Goal: Obtain resource: Download file/media

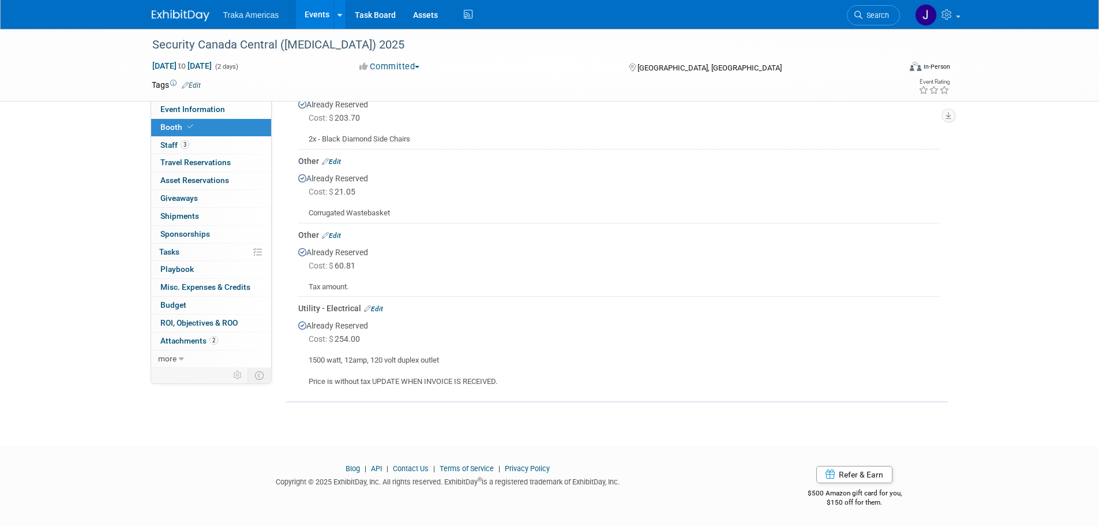
click at [193, 20] on img at bounding box center [181, 16] width 58 height 12
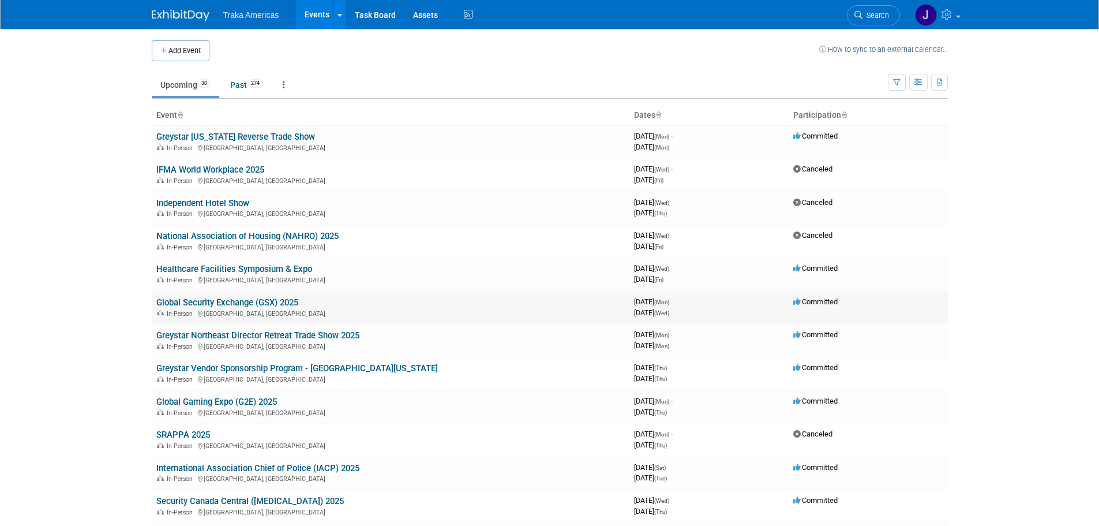
click at [255, 303] on link "Global Security Exchange (GSX) 2025" at bounding box center [227, 302] width 142 height 10
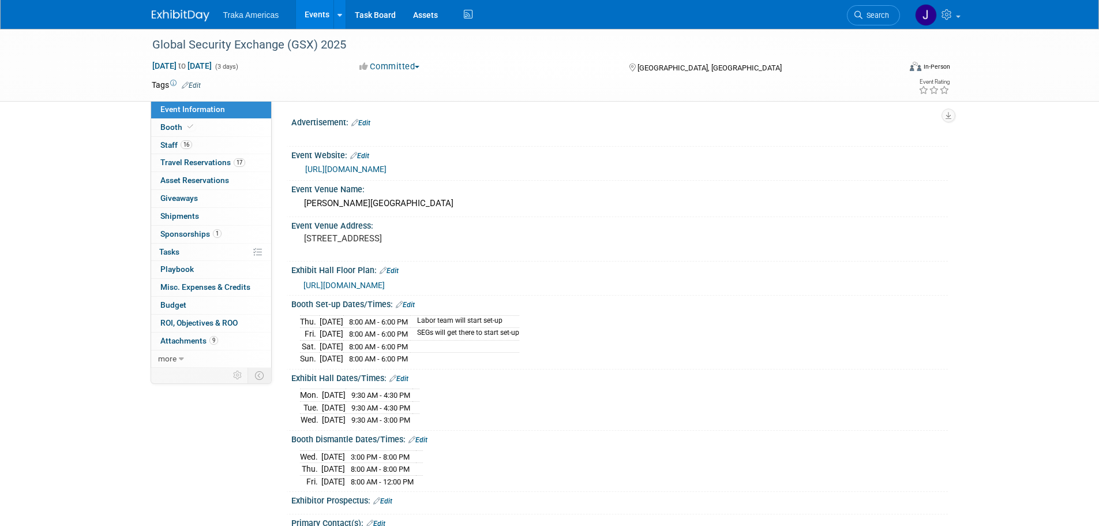
select select "National"
click at [207, 123] on link "Booth" at bounding box center [211, 127] width 120 height 17
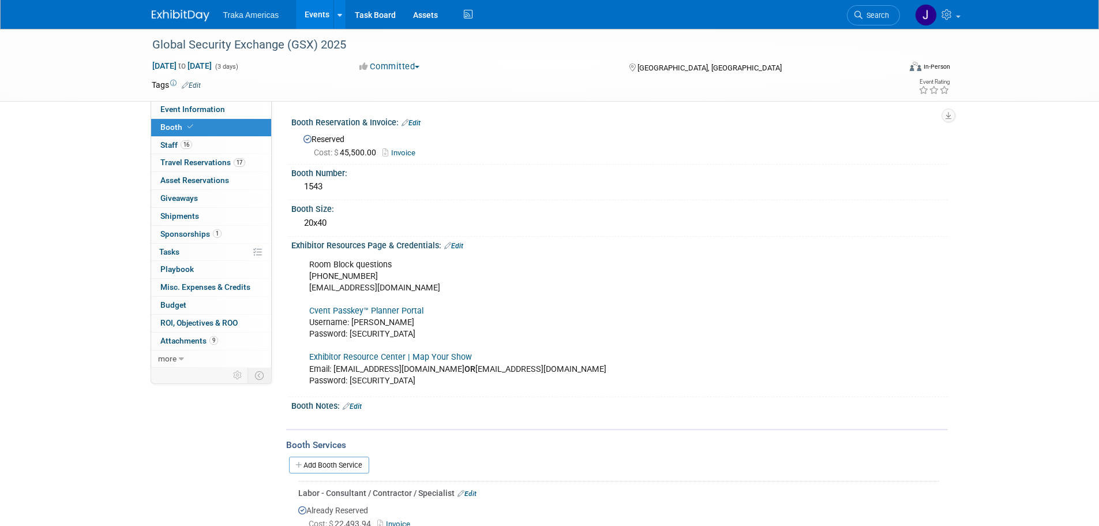
click at [371, 354] on link "Exhibitor Resource Center | Map Your Show" at bounding box center [390, 357] width 163 height 10
click at [213, 103] on link "Event Information" at bounding box center [211, 109] width 120 height 17
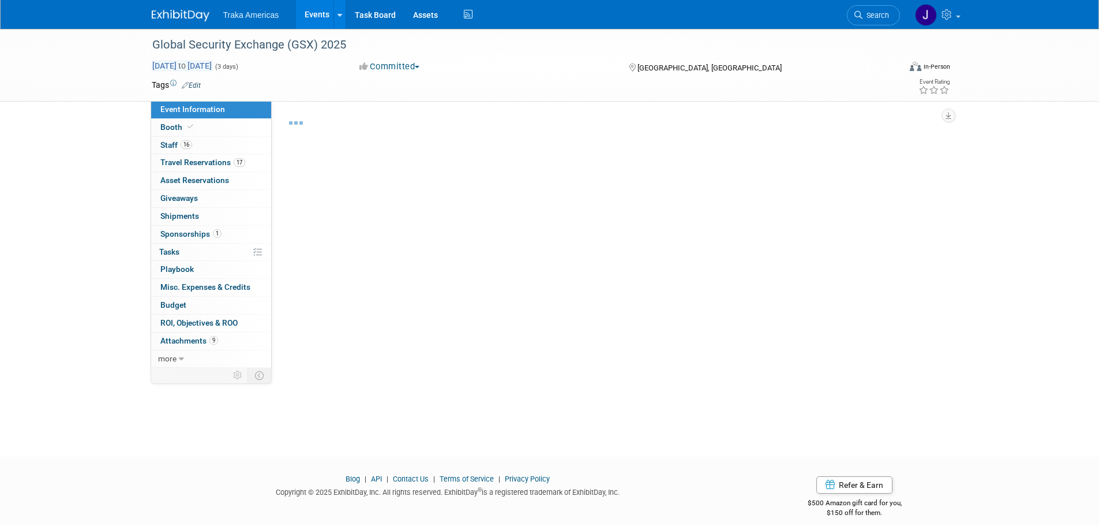
select select "National"
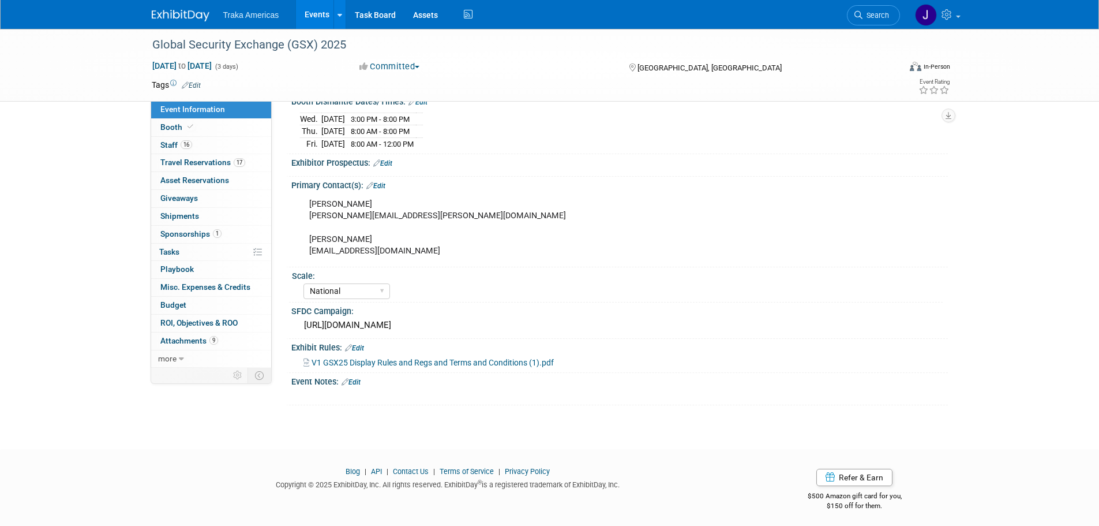
scroll to position [338, 0]
click at [355, 380] on link "Edit" at bounding box center [350, 381] width 19 height 8
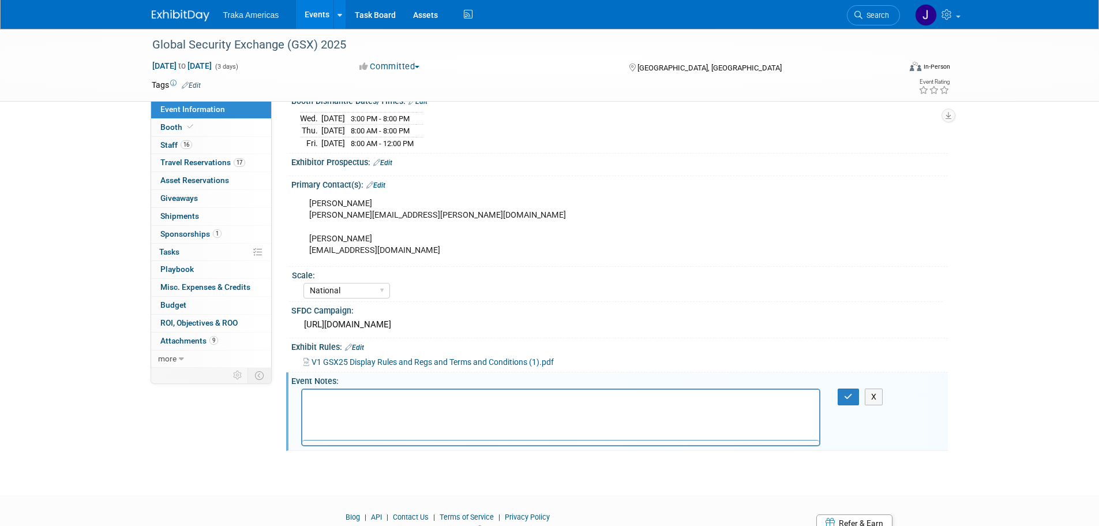
scroll to position [0, 0]
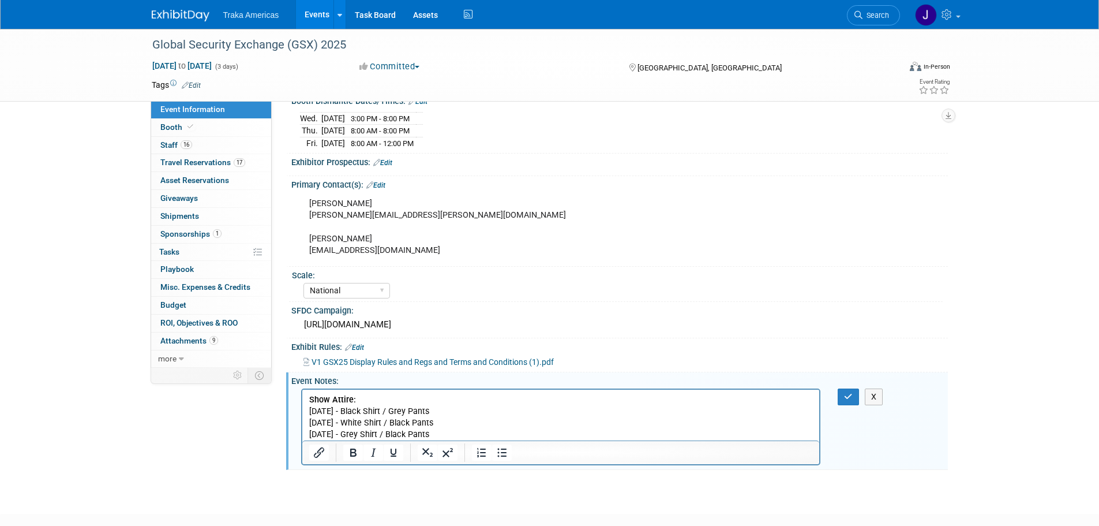
drag, startPoint x: 437, startPoint y: 423, endPoint x: 347, endPoint y: 423, distance: 90.6
click at [347, 423] on p "Show Attire: [DATE] - Black Shirt / Grey Pants [DATE] - White Shirt / Black Pan…" at bounding box center [561, 417] width 504 height 46
copy p "White Shirt / Black Pants"
click at [471, 431] on p "Show Attire: [DATE] - Black Shirt / Grey Pants [DATE] - White Shirt / Black Pan…" at bounding box center [561, 417] width 504 height 46
drag, startPoint x: 441, startPoint y: 423, endPoint x: 346, endPoint y: 426, distance: 95.2
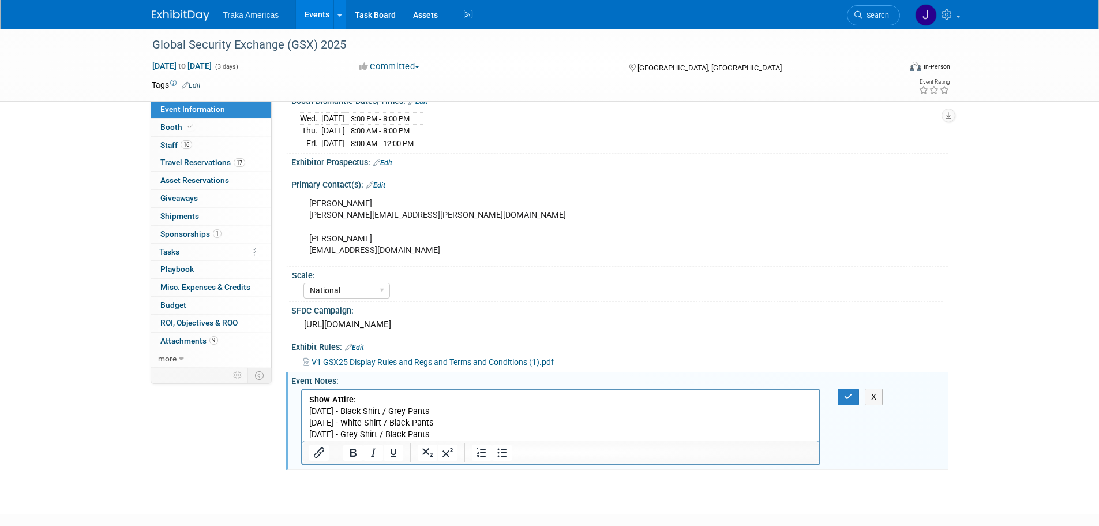
click at [346, 426] on p "Show Attire: [DATE] - Black Shirt / Grey Pants [DATE] - White Shirt / Black Pan…" at bounding box center [561, 417] width 504 height 46
copy p "White Shirt / Black Pants"
click at [472, 434] on p "Show Attire: [DATE] - Black Shirt / Grey Pants [DATE] - White Shirt / Black Pan…" at bounding box center [561, 417] width 504 height 46
drag, startPoint x: 445, startPoint y: 433, endPoint x: 359, endPoint y: 441, distance: 85.8
click at [359, 440] on html "Show Attire: Monday - Black Shirt / Grey Pants Tuesday - White Shirt / Black Pa…" at bounding box center [560, 414] width 517 height 51
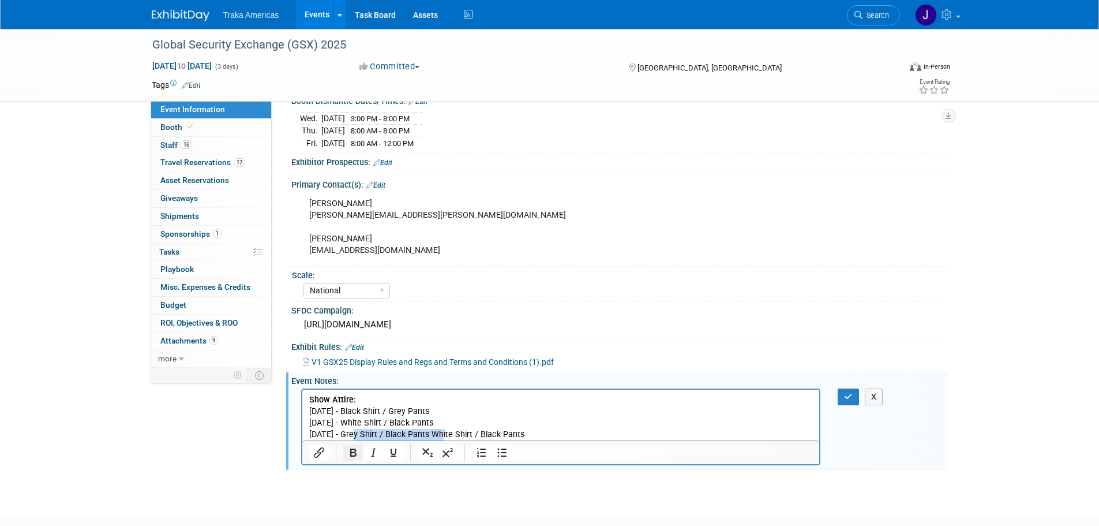
copy p "Grey Shirt / Black Pants"
drag, startPoint x: 436, startPoint y: 422, endPoint x: 348, endPoint y: 425, distance: 87.7
click at [348, 425] on p "Show Attire: Monday - Black Shirt / Grey Pants Tuesday - White Shirt / Black Pa…" at bounding box center [561, 417] width 504 height 46
drag, startPoint x: 445, startPoint y: 433, endPoint x: 357, endPoint y: 439, distance: 87.9
click at [357, 439] on p "Show Attire: Monday - Black Shirt / Grey Pants Tuesday - Grey Shirt / Black Pan…" at bounding box center [561, 417] width 504 height 46
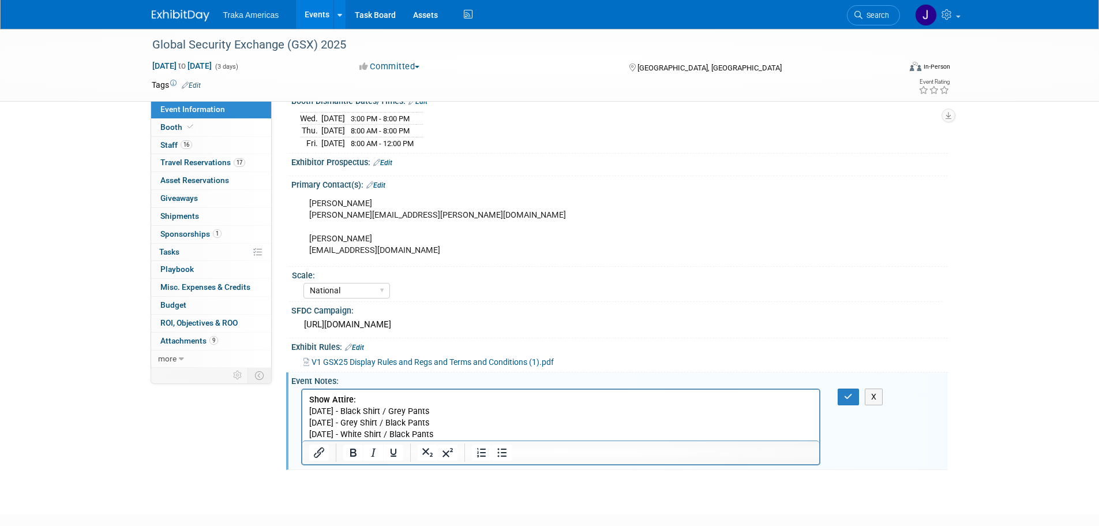
drag, startPoint x: 420, startPoint y: 425, endPoint x: 347, endPoint y: 426, distance: 73.3
click at [347, 426] on p "Show Attire: Monday - Black Shirt / Grey Pants Tuesday - Grey Shirt / Black Pan…" at bounding box center [561, 417] width 504 height 46
copy p "Grey Shirt / Black Pants"
click at [438, 408] on p "Show Attire: Monday - Black Shirt / Grey Pants Tuesday - Grey Shirt / Black Pan…" at bounding box center [561, 417] width 504 height 46
drag, startPoint x: 433, startPoint y: 413, endPoint x: 346, endPoint y: 410, distance: 87.2
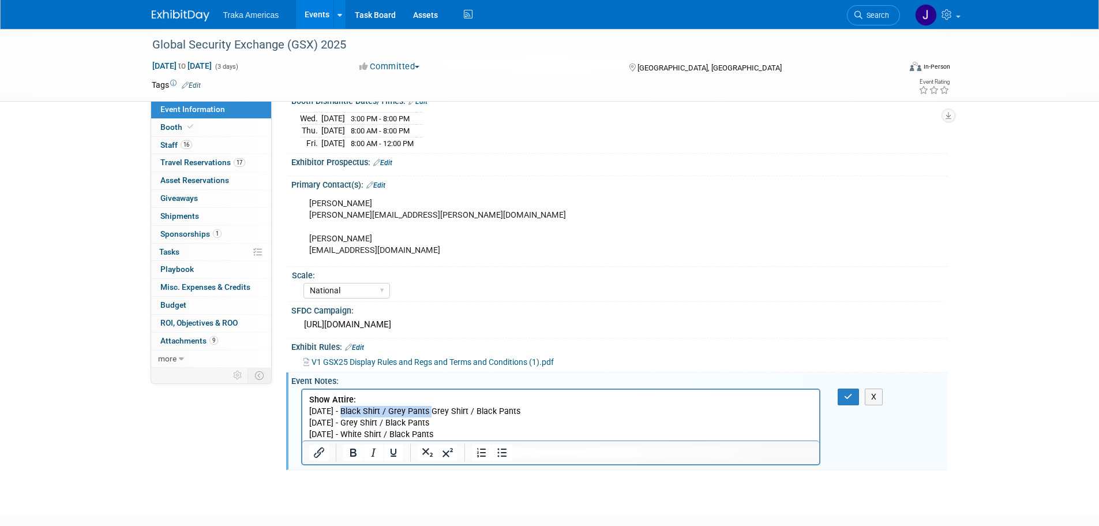
click at [346, 410] on p "Show Attire: Monday - Black Shirt / Grey Pants Grey Shirt / Black Pants Tuesday…" at bounding box center [561, 417] width 504 height 46
copy p "Black Shirt / Grey Pants"
drag, startPoint x: 433, startPoint y: 423, endPoint x: 347, endPoint y: 422, distance: 86.5
click at [347, 422] on p "Show Attire: Monday - Black Shirt / Grey Pants Grey Shirt / Black Pants Tuesday…" at bounding box center [561, 417] width 504 height 46
drag, startPoint x: 431, startPoint y: 411, endPoint x: 345, endPoint y: 413, distance: 86.6
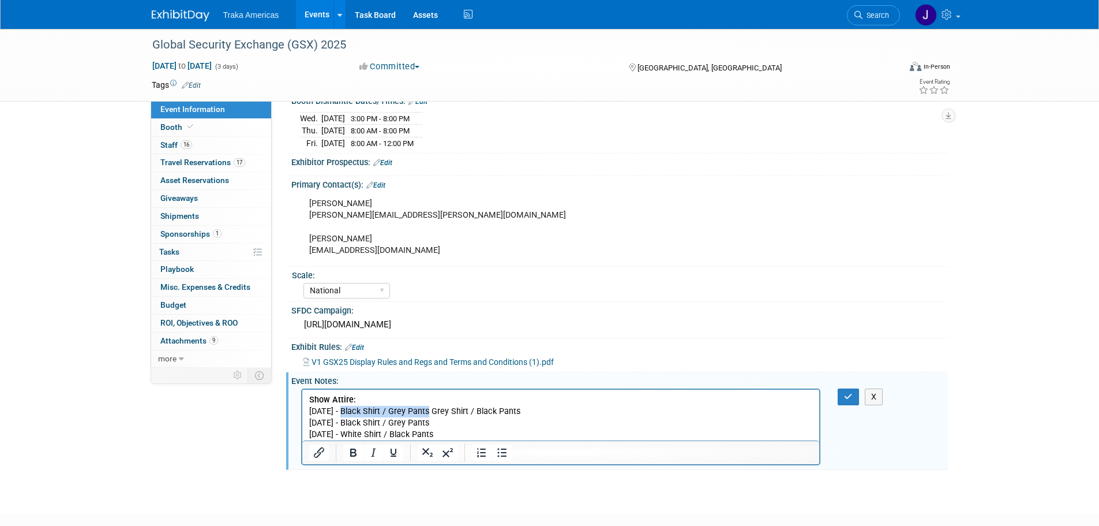
click at [345, 413] on p "Show Attire: Monday - Black Shirt / Grey Pants Grey Shirt / Black Pants Tuesday…" at bounding box center [561, 417] width 504 height 46
click at [474, 416] on p "Show Attire: Monday - Grey Shirt / Black Pants Tuesday - Black Shirt / Grey Pan…" at bounding box center [561, 417] width 504 height 46
click at [472, 433] on p "Show Attire: Monday - Grey Shirt / Black Pants Tuesday - Black Shirt / Grey Pan…" at bounding box center [561, 417] width 504 height 46
drag, startPoint x: 451, startPoint y: 436, endPoint x: 374, endPoint y: 433, distance: 77.4
click at [374, 433] on p "Show Attire: Monday - Grey Shirt / Black Pants Tuesday - Black Shirt / Grey Pan…" at bounding box center [561, 417] width 504 height 46
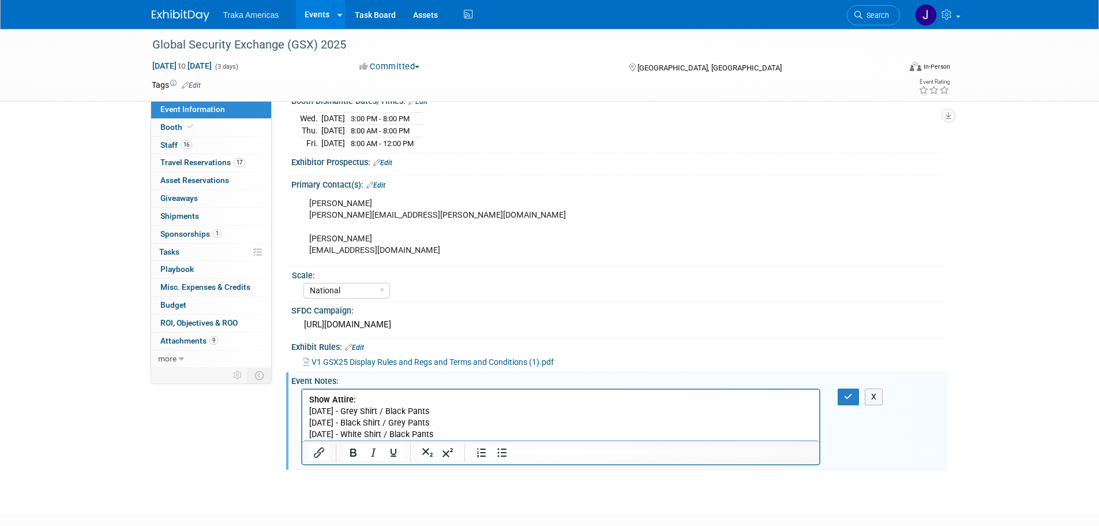
click at [452, 414] on p "Show Attire: Monday - Grey Shirt / Black Pants Tuesday - Black Shirt / Grey Pan…" at bounding box center [561, 417] width 504 height 46
click at [461, 429] on p "Show Attire: Monday - Grey Shirt / Black Pants Tuesday - Black Shirt / Grey Pan…" at bounding box center [561, 417] width 504 height 46
click at [849, 392] on icon "button" at bounding box center [848, 396] width 9 height 8
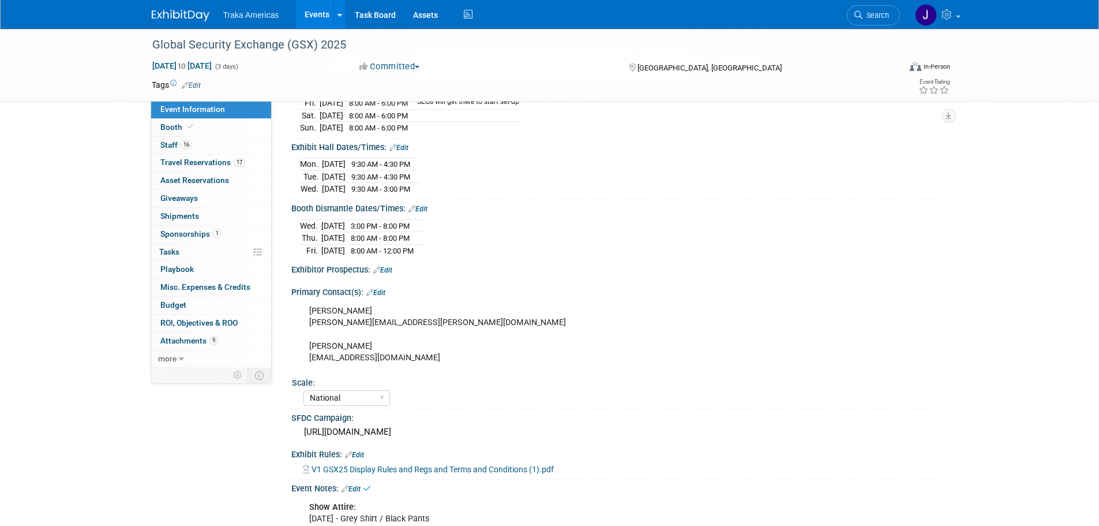
scroll to position [223, 0]
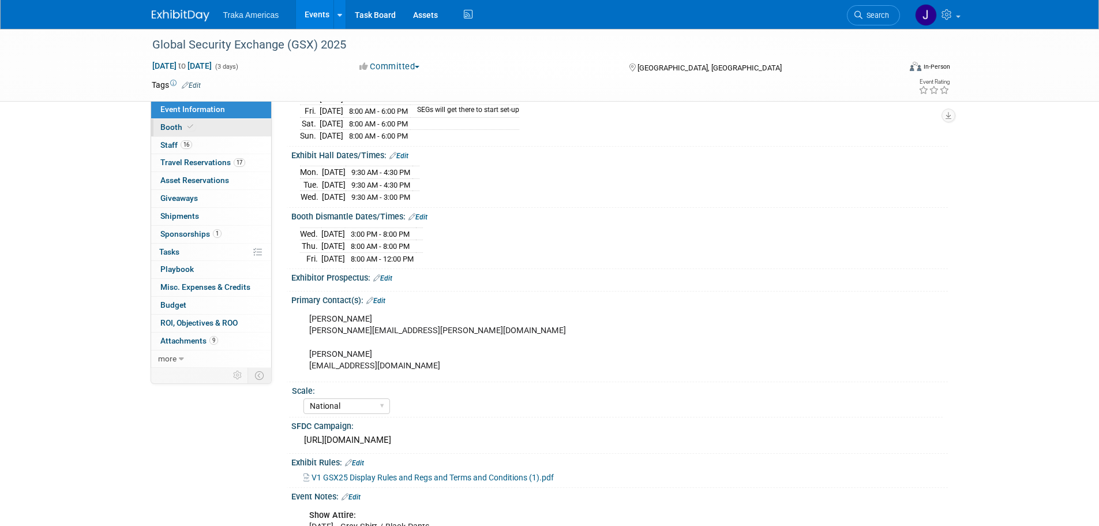
click at [227, 128] on link "Booth" at bounding box center [211, 127] width 120 height 17
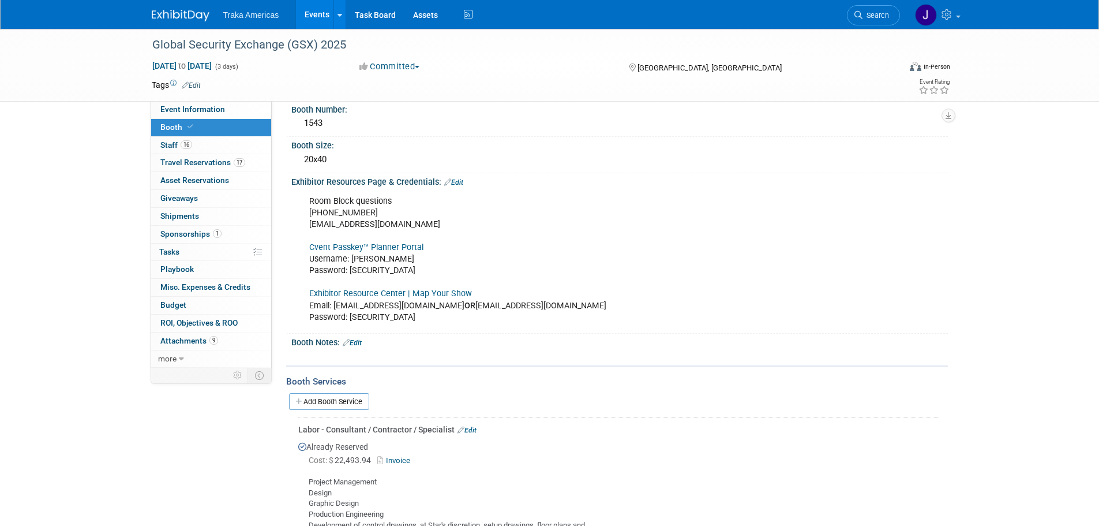
scroll to position [0, 0]
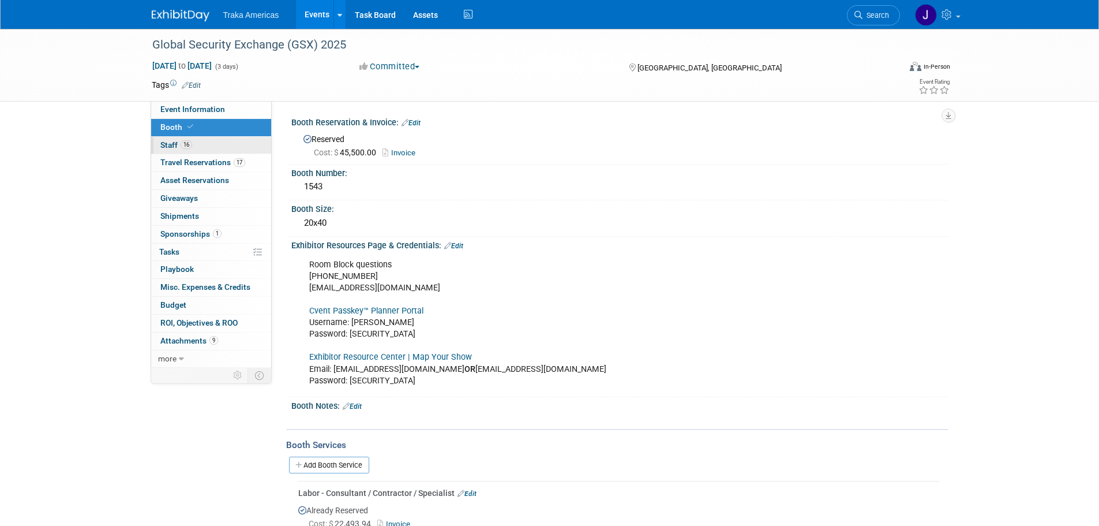
click at [227, 140] on link "16 Staff 16" at bounding box center [211, 145] width 120 height 17
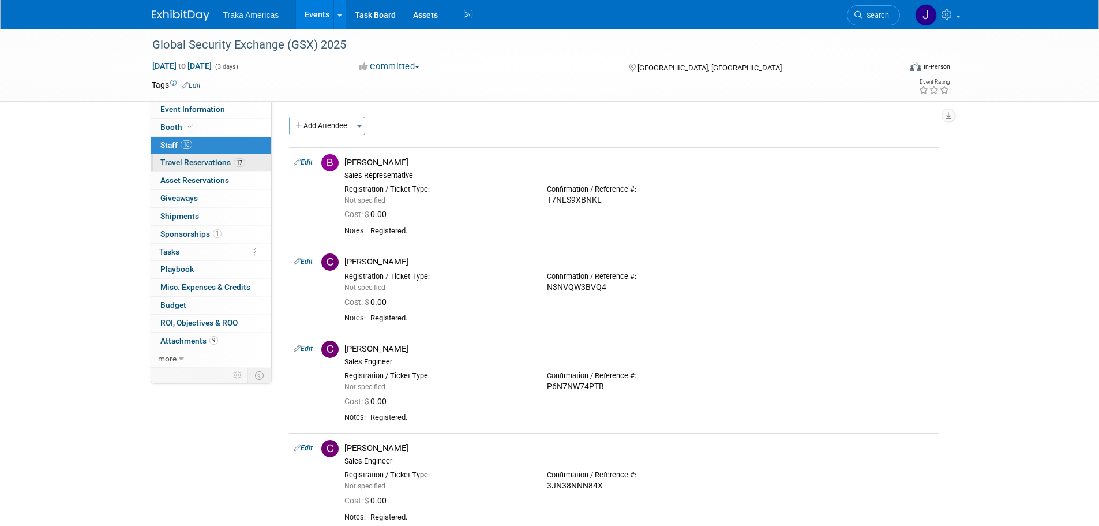
click at [226, 163] on span "Travel Reservations 17" at bounding box center [202, 161] width 85 height 9
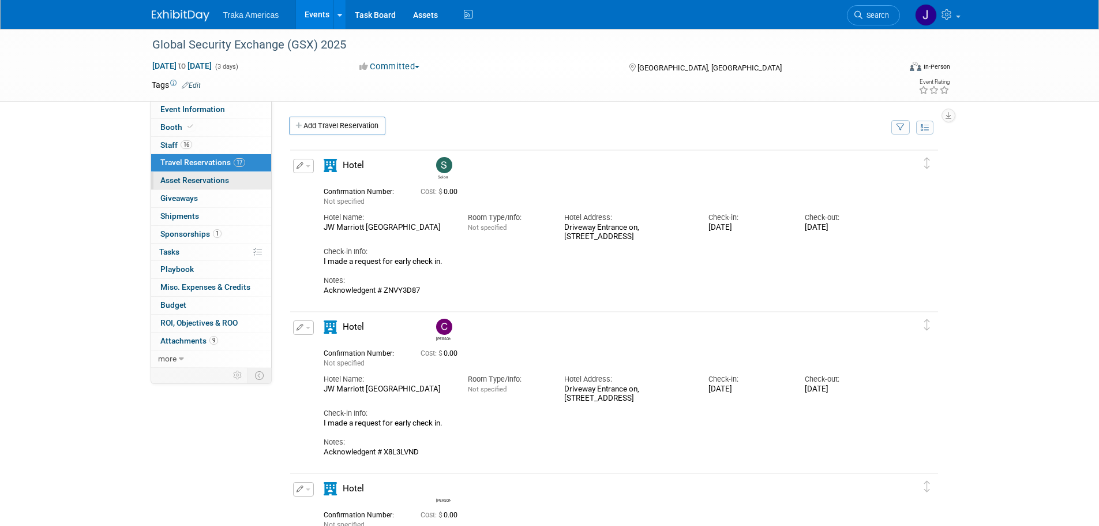
click at [228, 181] on span "Asset Reservations 0" at bounding box center [194, 179] width 69 height 9
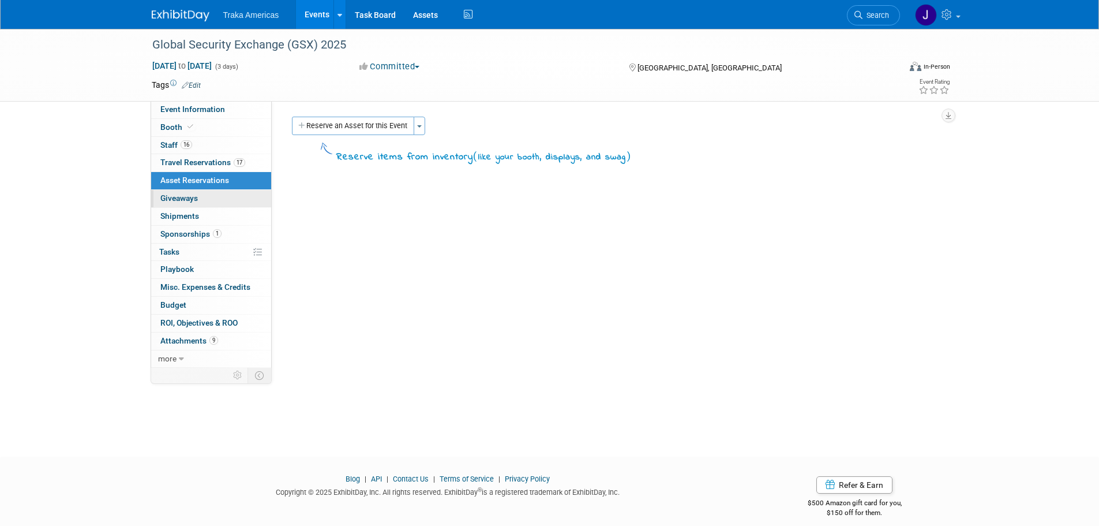
click at [213, 194] on link "0 Giveaways 0" at bounding box center [211, 198] width 120 height 17
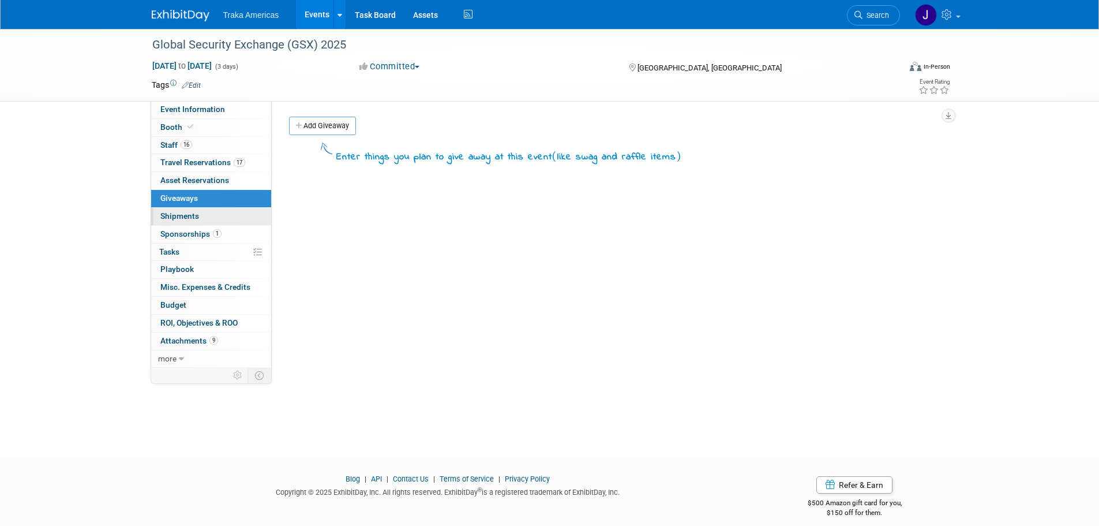
click at [204, 216] on link "0 Shipments 0" at bounding box center [211, 216] width 120 height 17
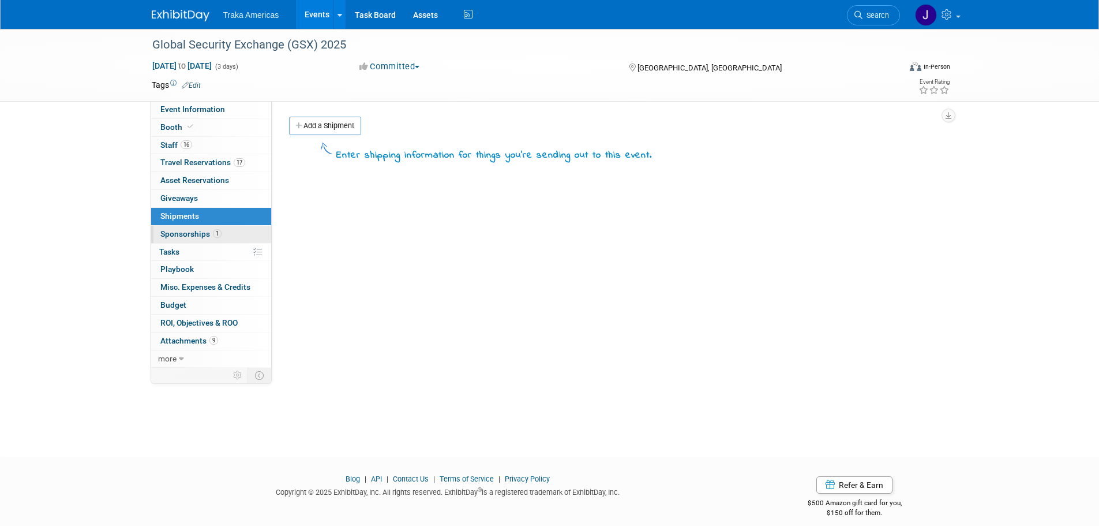
click at [197, 231] on span "Sponsorships 1" at bounding box center [190, 233] width 61 height 9
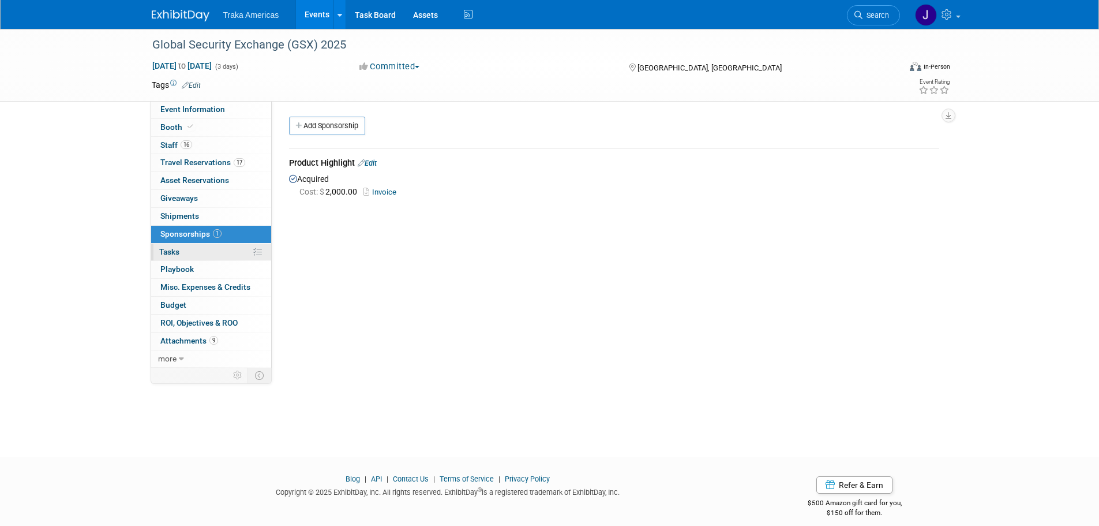
click at [199, 249] on link "0% Tasks 0%" at bounding box center [211, 251] width 120 height 17
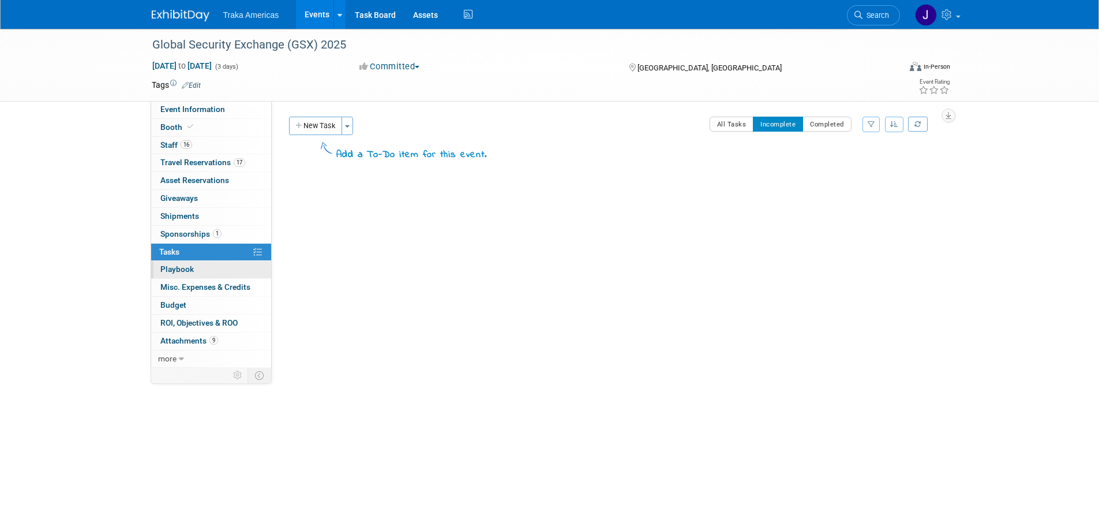
click at [202, 269] on link "0 Playbook 0" at bounding box center [211, 269] width 120 height 17
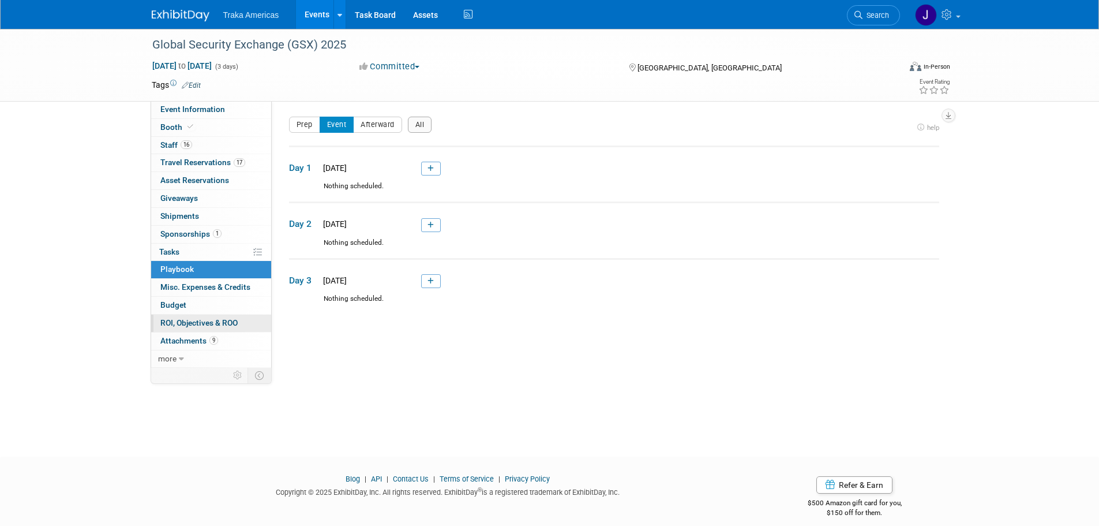
click at [202, 324] on span "ROI, Objectives & ROO 0" at bounding box center [198, 322] width 77 height 9
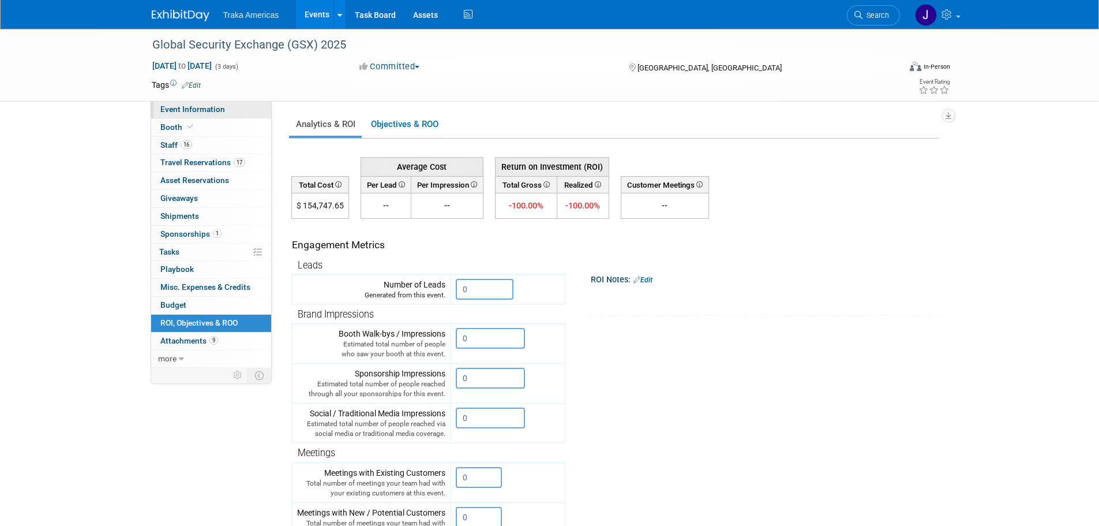
click at [182, 110] on span "Event Information" at bounding box center [192, 108] width 65 height 9
select select "National"
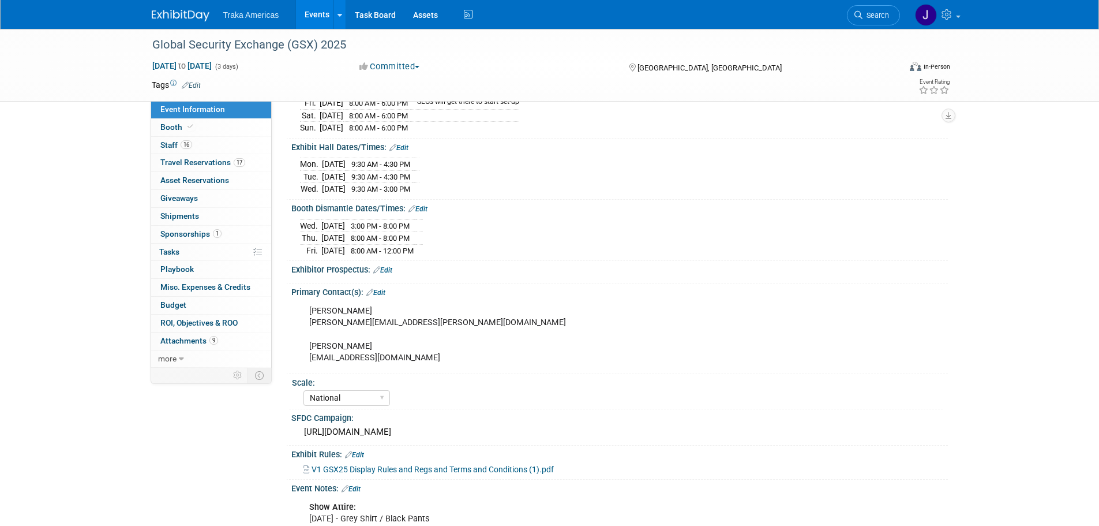
scroll to position [288, 0]
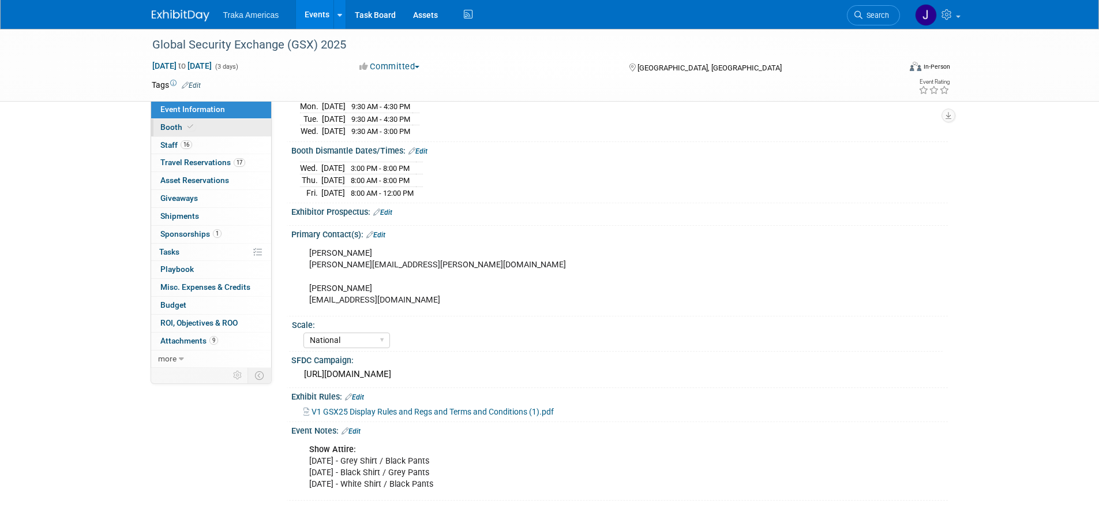
click at [226, 125] on link "Booth" at bounding box center [211, 127] width 120 height 17
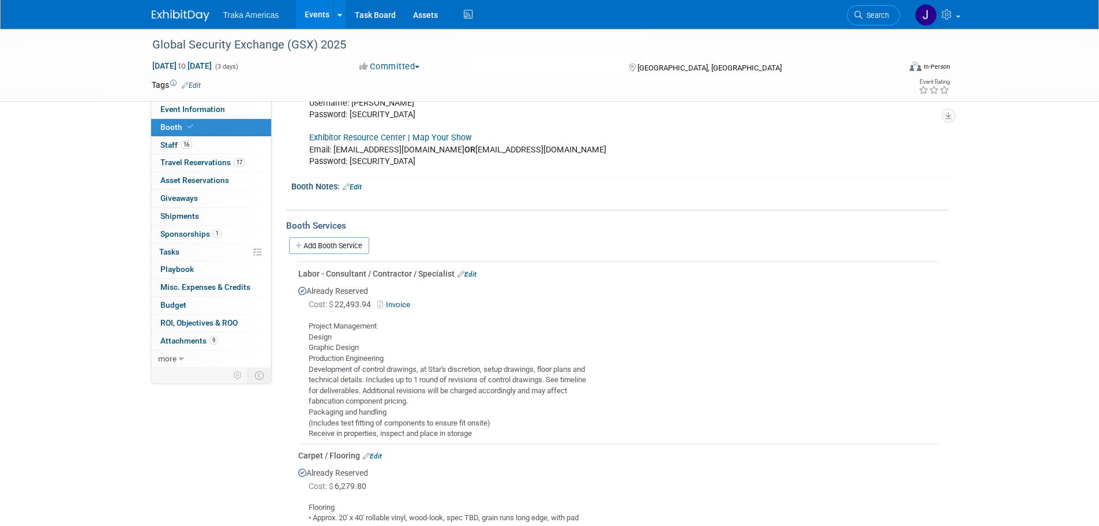
scroll to position [231, 0]
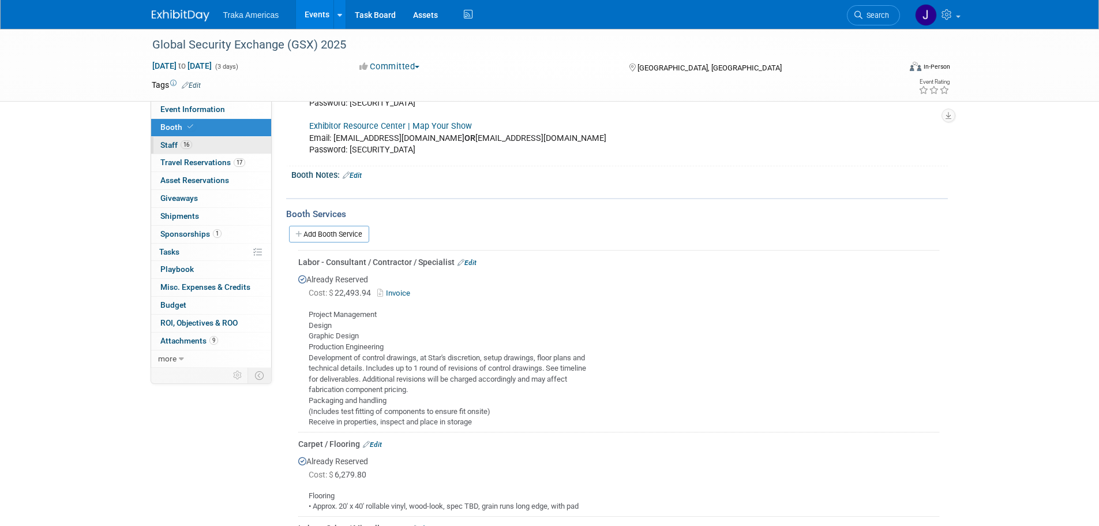
click at [215, 142] on link "16 Staff 16" at bounding box center [211, 145] width 120 height 17
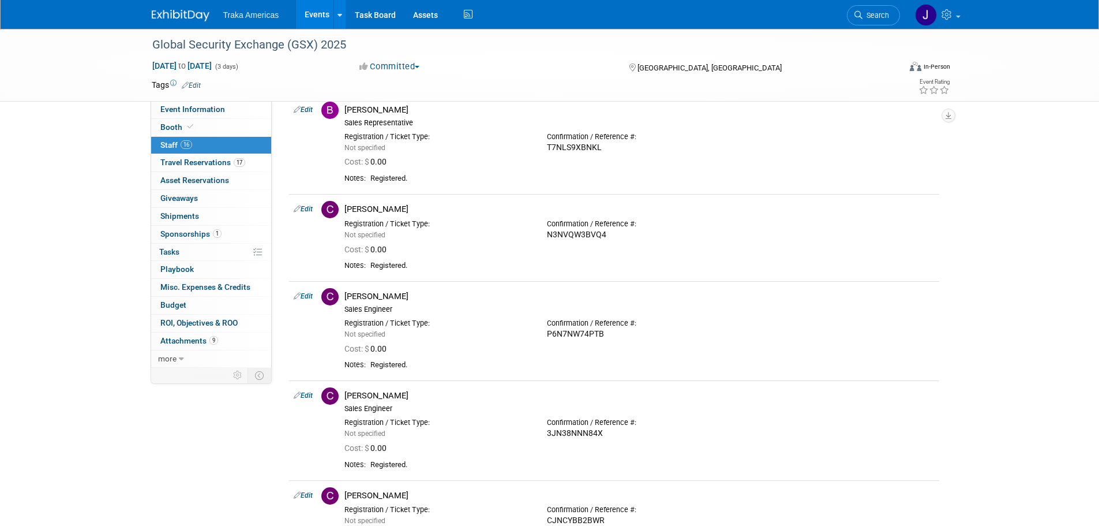
scroll to position [0, 0]
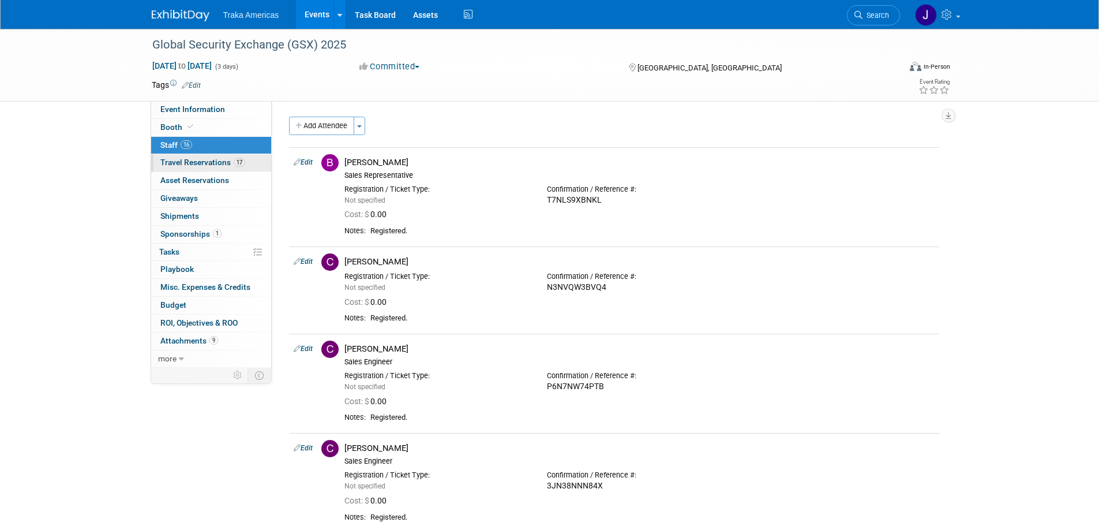
click at [204, 168] on link "17 Travel Reservations 17" at bounding box center [211, 162] width 120 height 17
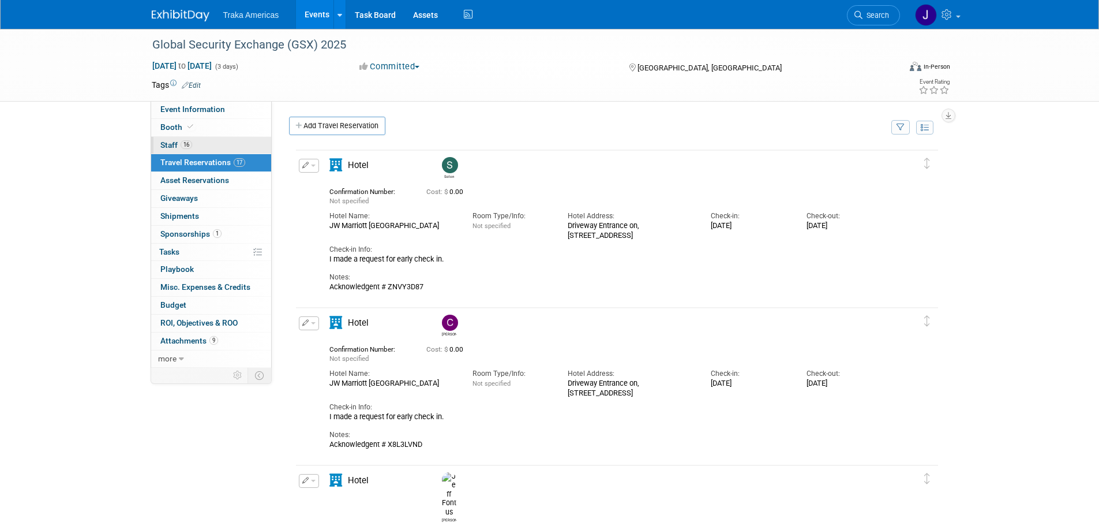
click at [224, 145] on link "16 Staff 16" at bounding box center [211, 145] width 120 height 17
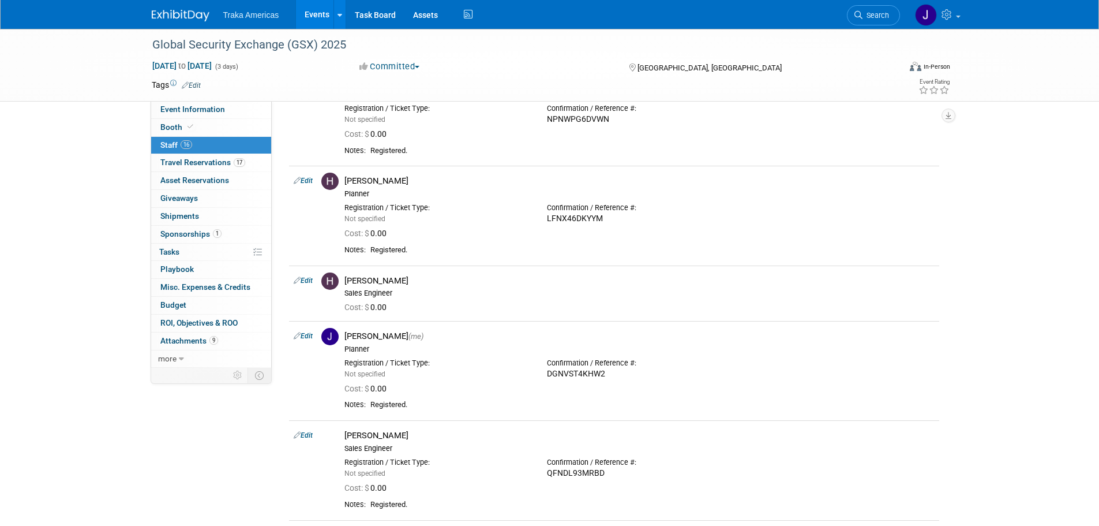
scroll to position [745, 0]
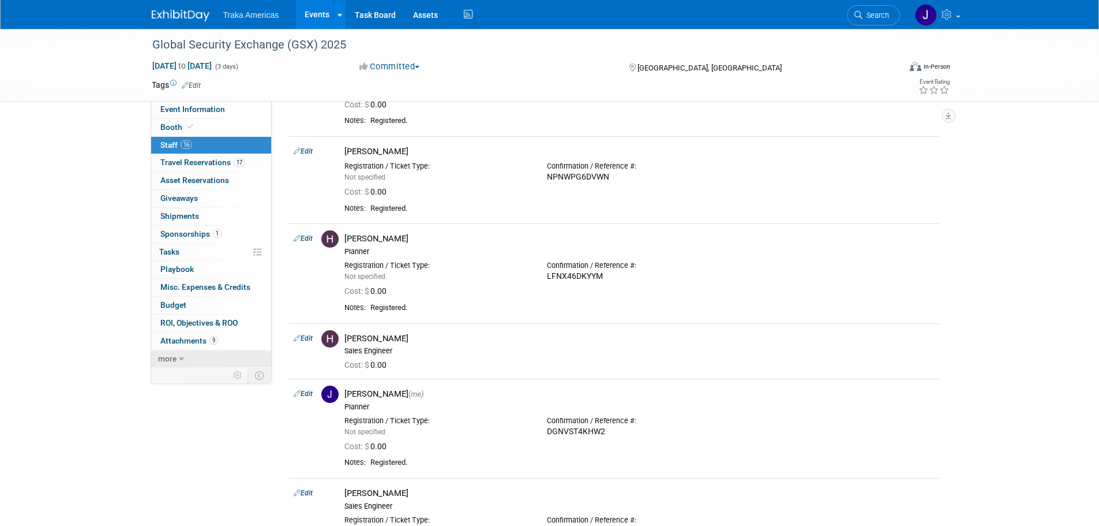
click at [169, 356] on span "more" at bounding box center [167, 358] width 18 height 9
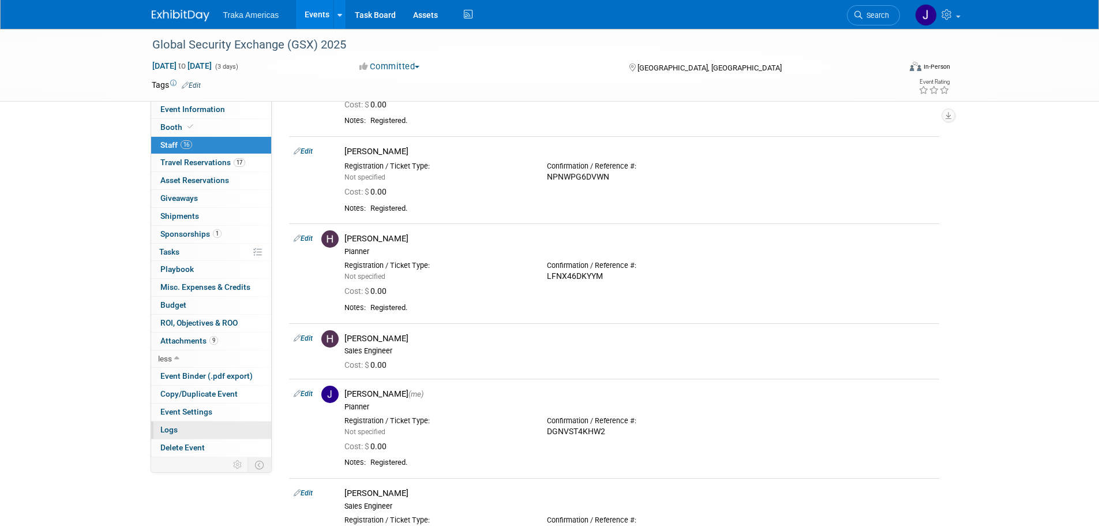
click at [211, 436] on link "Logs" at bounding box center [211, 429] width 120 height 17
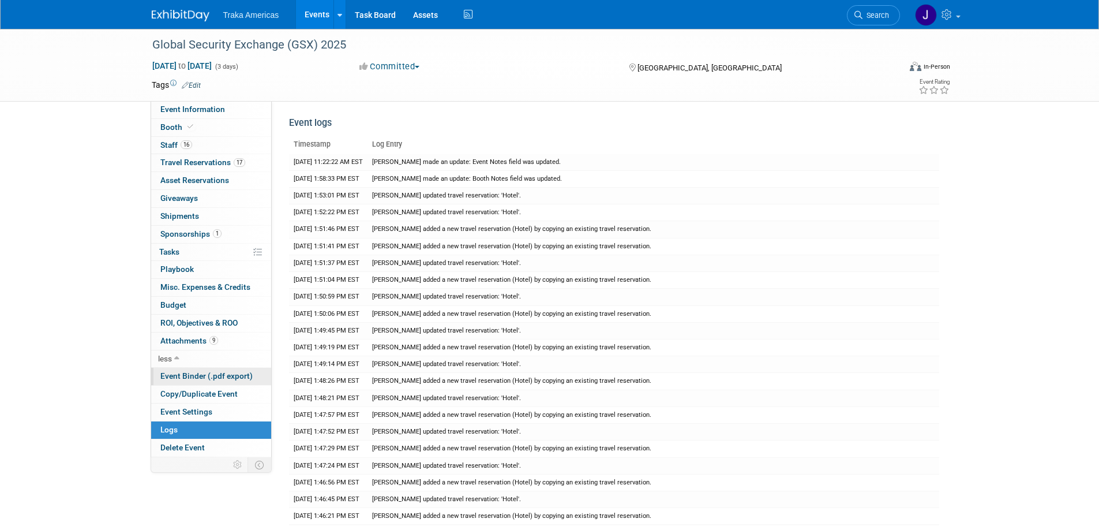
click at [219, 379] on span "Event Binder (.pdf export)" at bounding box center [206, 375] width 92 height 9
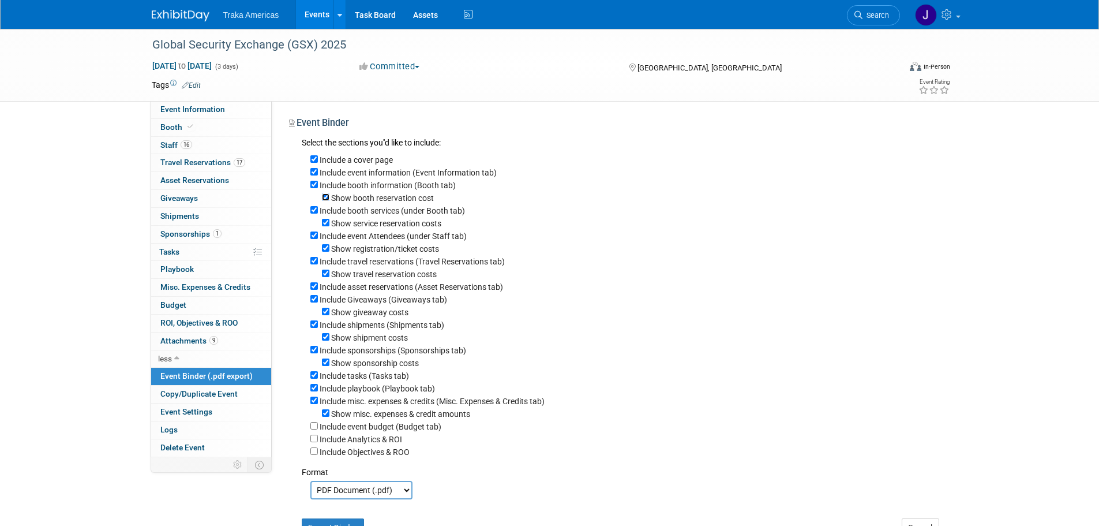
click at [324, 196] on input "Show booth reservation cost" at bounding box center [325, 196] width 7 height 7
checkbox input "false"
click at [323, 224] on input "Show service reservation costs" at bounding box center [325, 222] width 7 height 7
checkbox input "false"
click at [325, 249] on input "Show registration/ticket costs" at bounding box center [325, 247] width 7 height 7
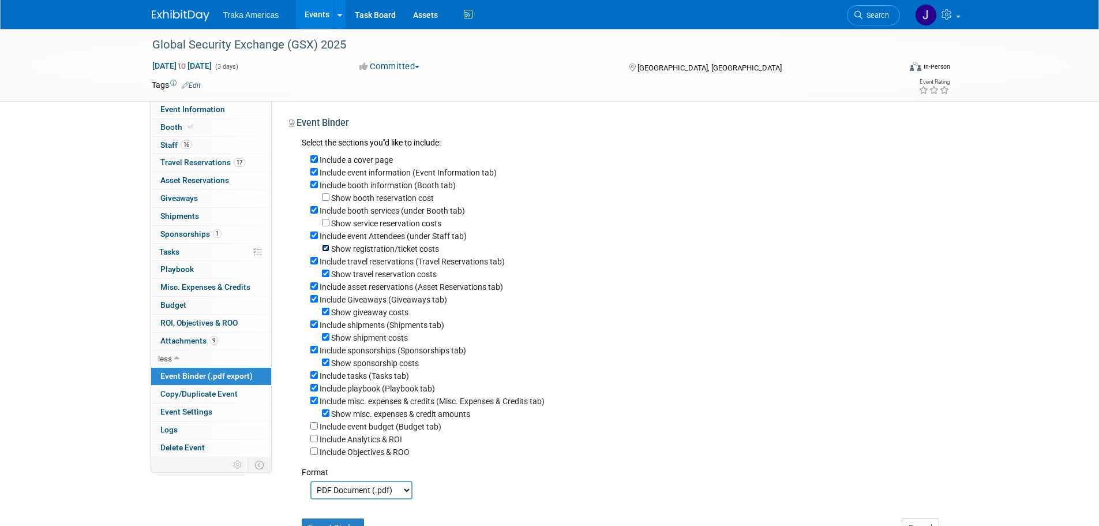
checkbox input "false"
click at [329, 277] on div "Show travel reservation costs" at bounding box center [624, 273] width 629 height 13
click at [326, 315] on input "Show giveaway costs" at bounding box center [325, 310] width 7 height 7
checkbox input "false"
click at [326, 277] on input "Show travel reservation costs" at bounding box center [325, 272] width 7 height 7
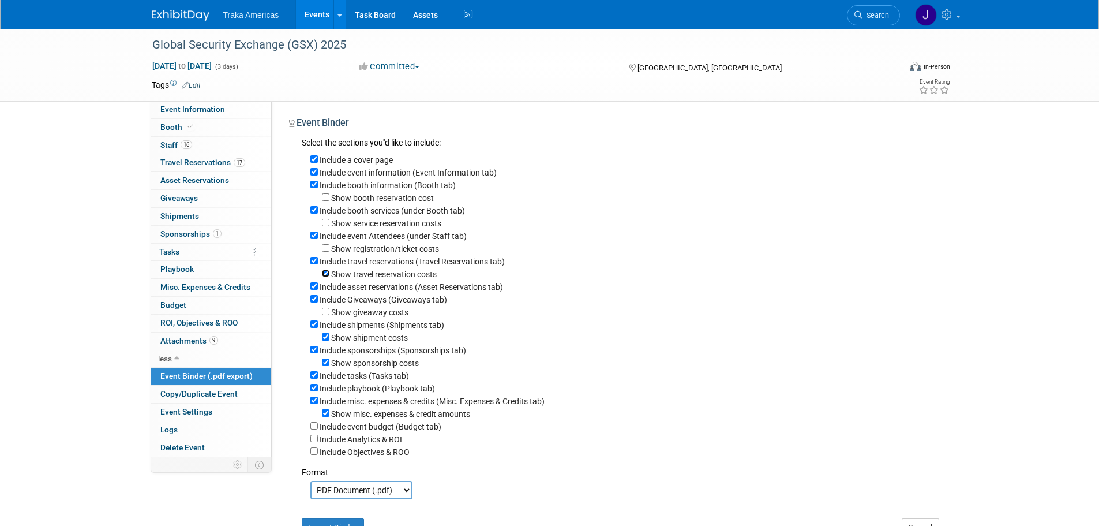
checkbox input "false"
click at [323, 340] on input "Show shipment costs" at bounding box center [325, 336] width 7 height 7
checkbox input "false"
click at [325, 366] on input "Show sponsorship costs" at bounding box center [325, 361] width 7 height 7
checkbox input "false"
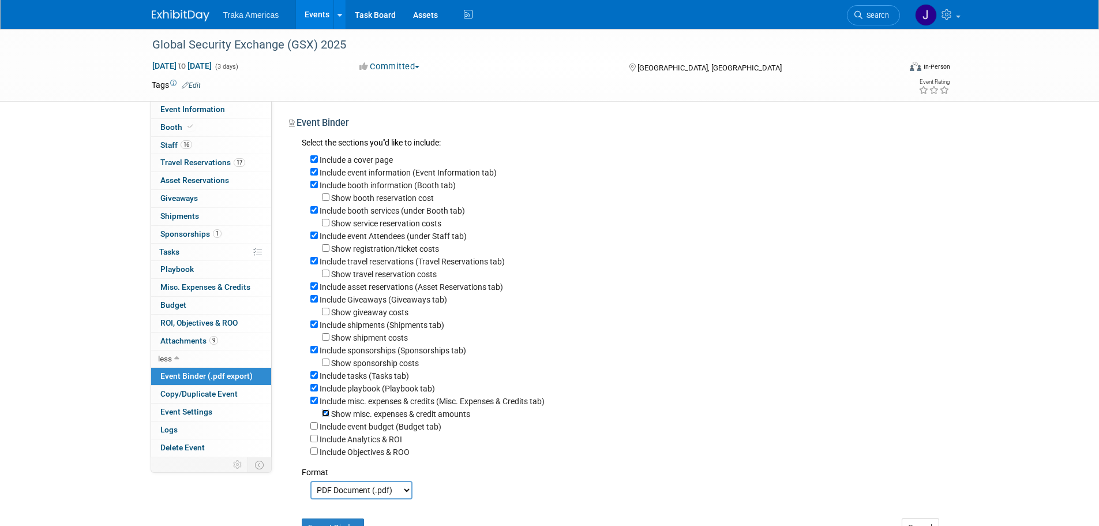
click at [324, 416] on input "Show misc. expenses & credit amounts" at bounding box center [325, 412] width 7 height 7
checkbox input "false"
click at [312, 404] on input "Include misc. expenses & credits (Misc. Expenses & Credits tab)" at bounding box center [313, 399] width 7 height 7
checkbox input "false"
click at [316, 391] on input "Include playbook (Playbook tab)" at bounding box center [313, 387] width 7 height 7
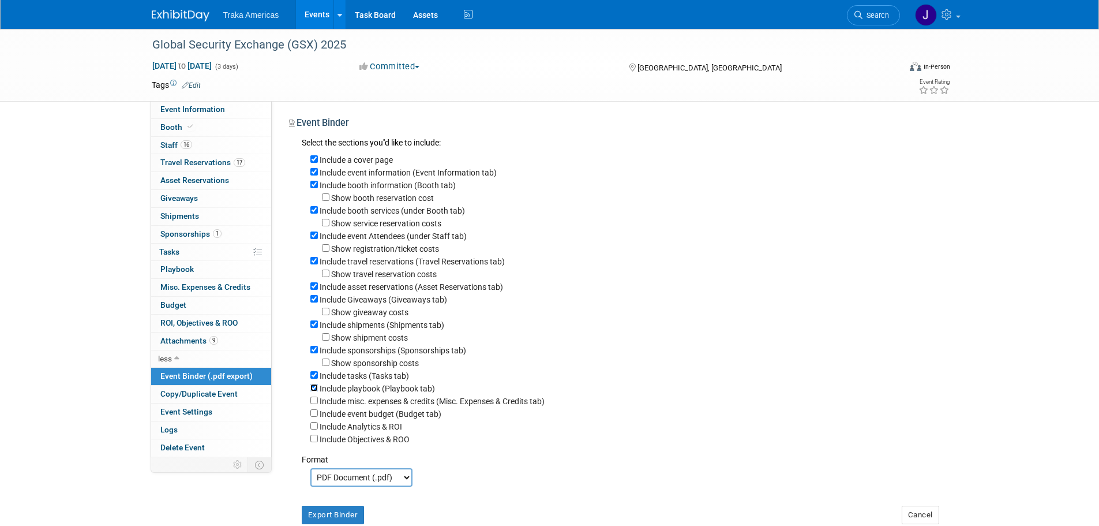
checkbox input "false"
click at [316, 381] on div "Include tasks (Tasks tab)" at bounding box center [624, 375] width 629 height 13
click at [314, 378] on input "Include tasks (Tasks tab)" at bounding box center [313, 374] width 7 height 7
checkbox input "false"
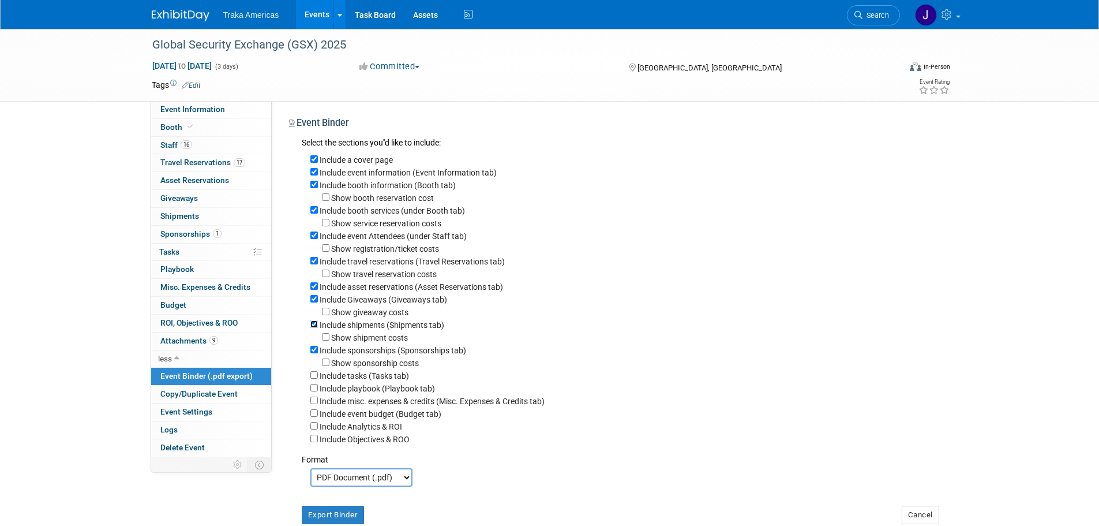
click at [314, 328] on input "Include shipments (Shipments tab)" at bounding box center [313, 323] width 7 height 7
checkbox input "false"
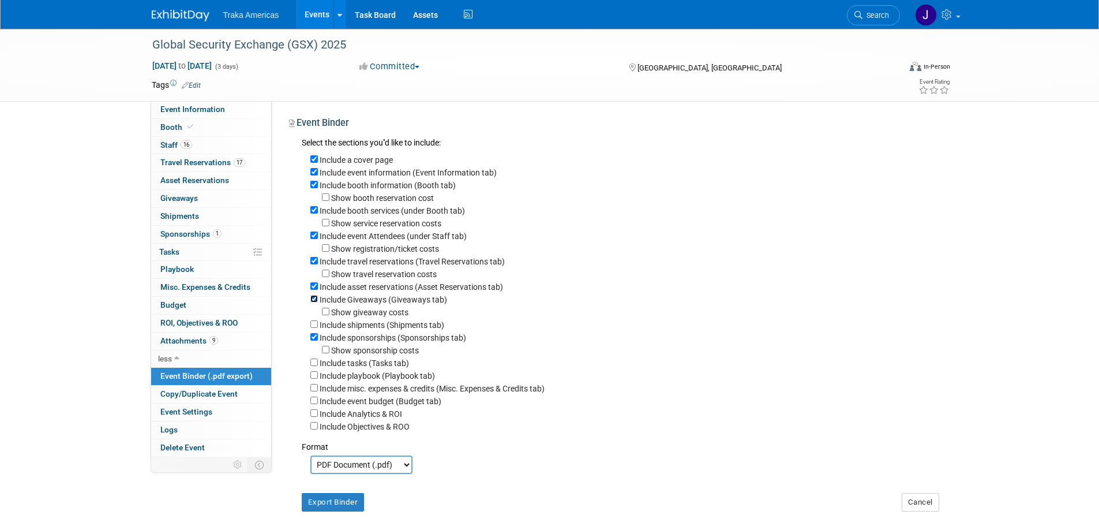
click at [313, 302] on input "Include Giveaways (Giveaways tab)" at bounding box center [313, 298] width 7 height 7
checkbox input "false"
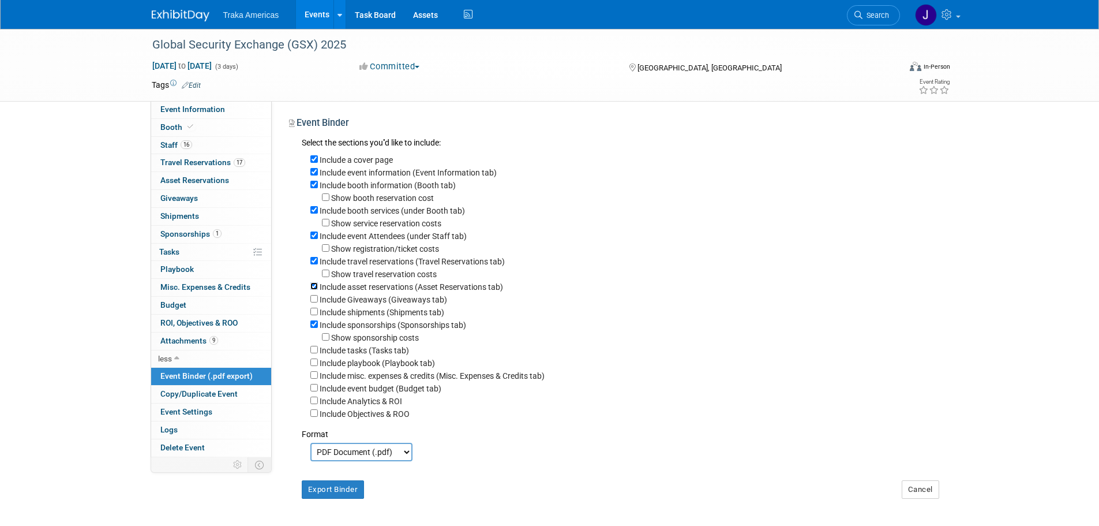
click at [314, 290] on input "Include asset reservations (Asset Reservations tab)" at bounding box center [313, 285] width 7 height 7
checkbox input "false"
click at [336, 498] on button "Export Binder" at bounding box center [333, 489] width 63 height 18
click at [195, 114] on link "Event Information" at bounding box center [211, 109] width 120 height 17
select select "National"
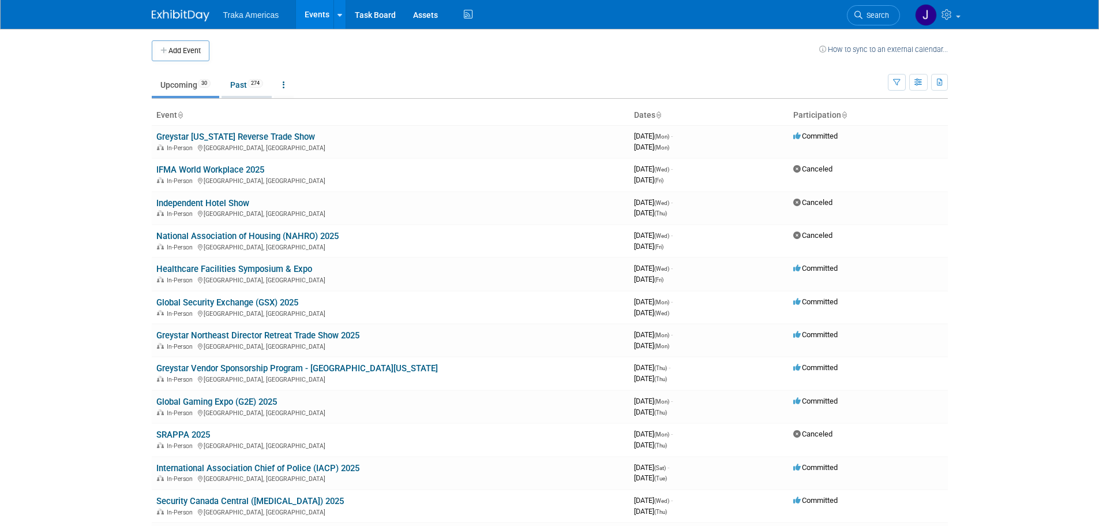
click at [254, 88] on link "Past 274" at bounding box center [247, 85] width 50 height 22
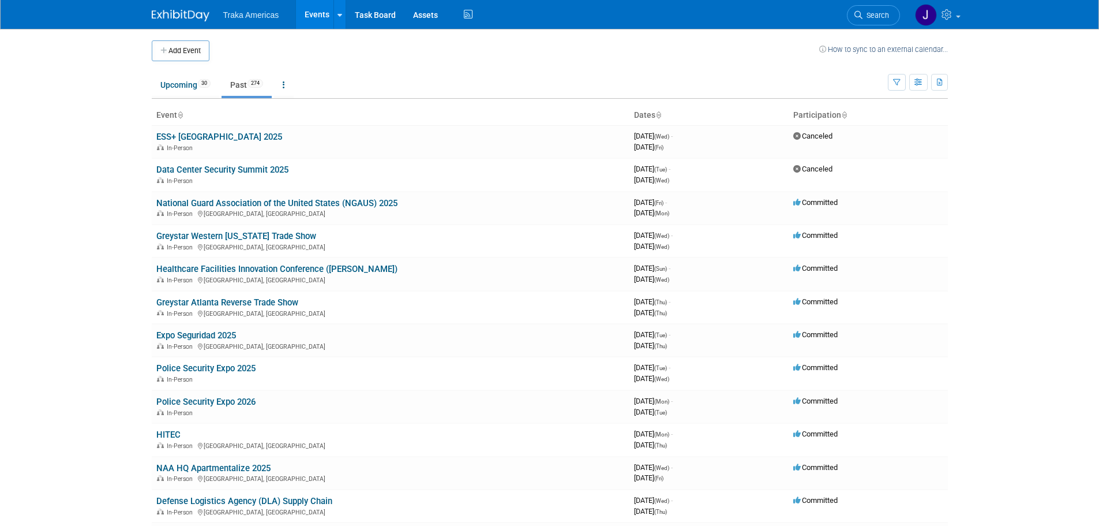
scroll to position [2290, 0]
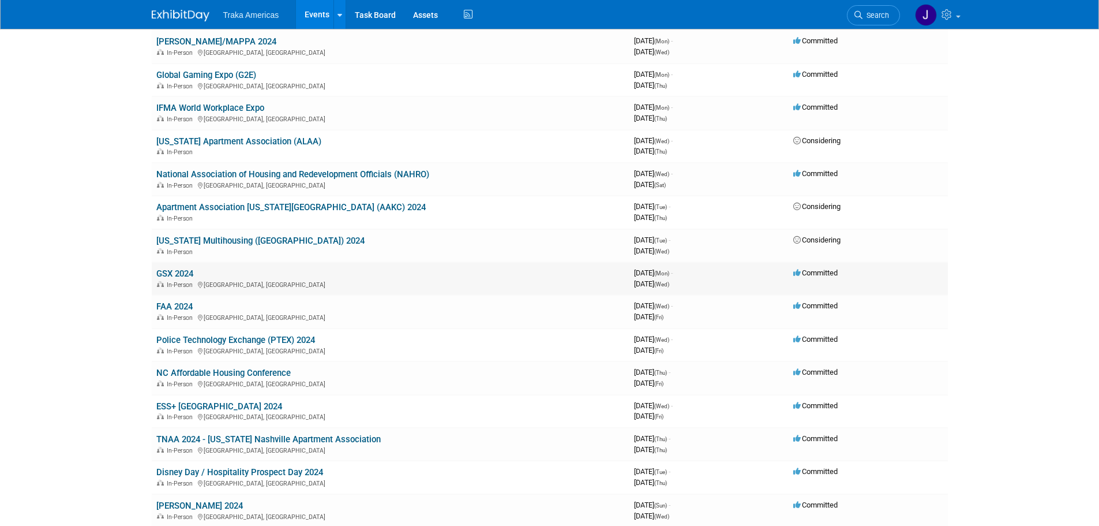
click at [171, 268] on link "GSX 2024" at bounding box center [174, 273] width 37 height 10
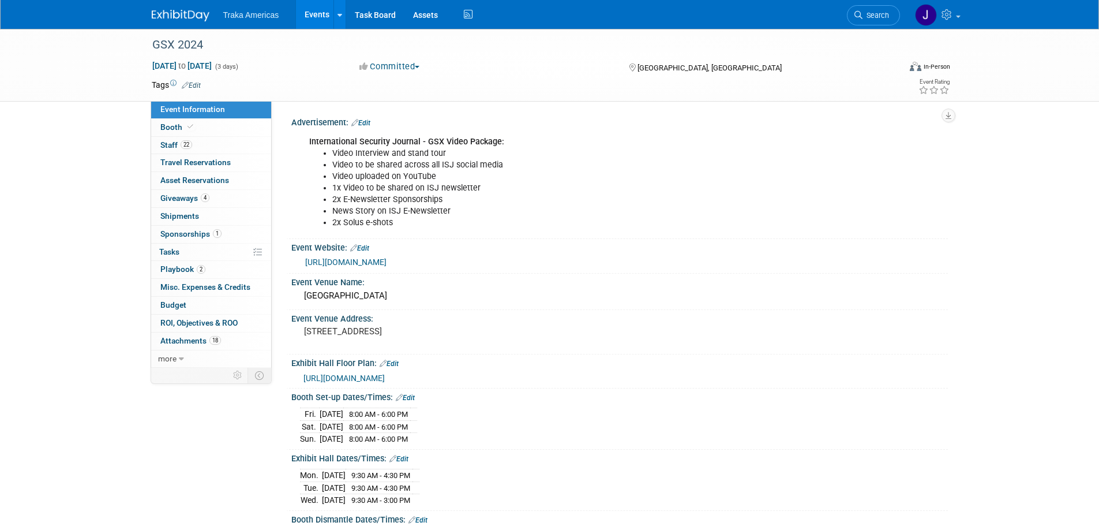
select select "National"
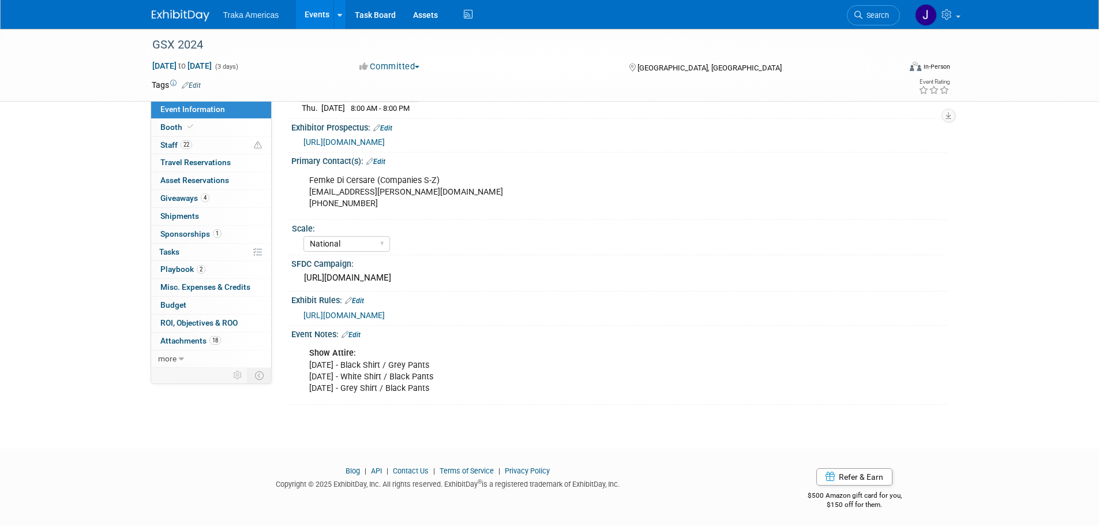
scroll to position [441, 0]
click at [355, 330] on link "Edit" at bounding box center [350, 334] width 19 height 8
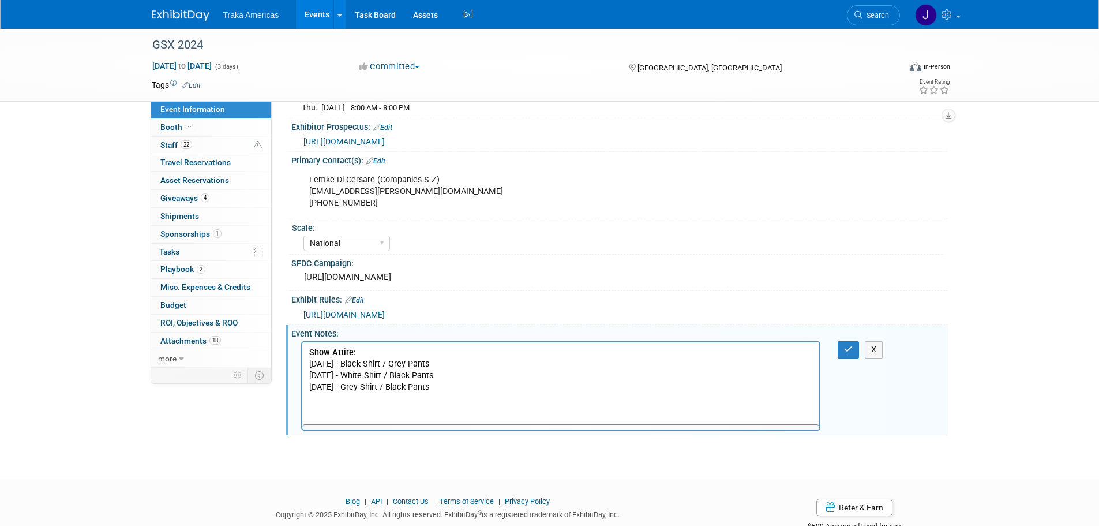
scroll to position [0, 0]
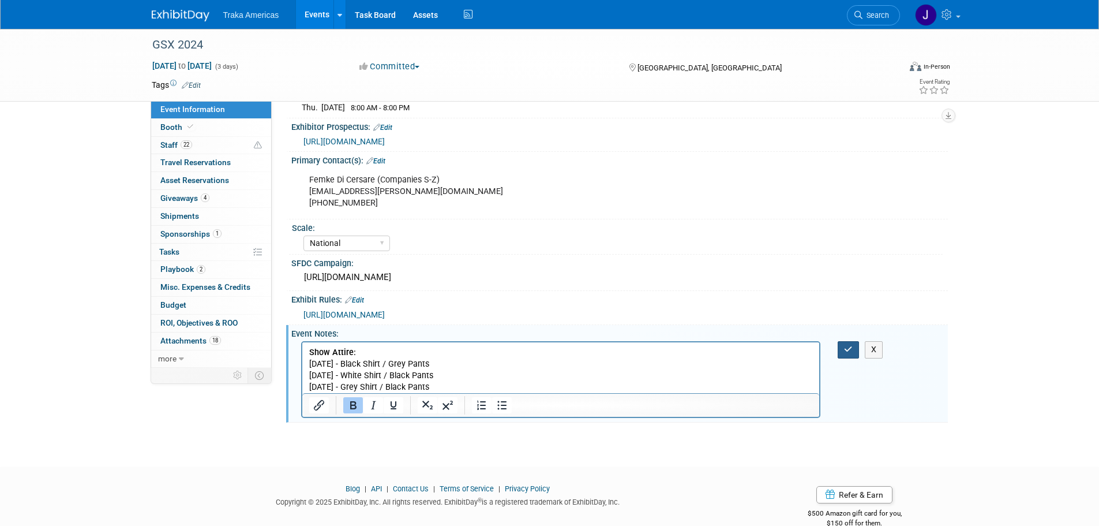
click at [846, 345] on icon "button" at bounding box center [848, 349] width 9 height 8
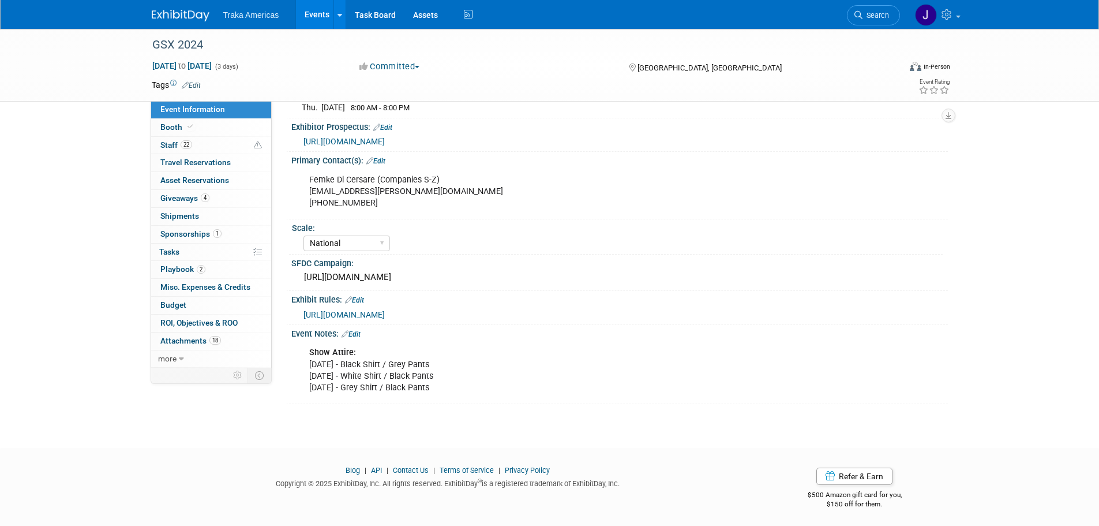
drag, startPoint x: 448, startPoint y: 385, endPoint x: 301, endPoint y: 366, distance: 148.3
click at [301, 366] on div "Show Attire: [DATE] - Black Shirt / Grey Pants [DATE] - White Shirt / Black Pan…" at bounding box center [561, 370] width 520 height 58
click at [445, 394] on div "Show Attire: [DATE] - Black Shirt / Grey Pants [DATE] - White Shirt / Black Pan…" at bounding box center [561, 370] width 520 height 58
drag, startPoint x: 455, startPoint y: 385, endPoint x: 286, endPoint y: 351, distance: 172.4
click at [286, 351] on div "Event Notes: Edit Show Attire: [DATE] - Black Shirt / Grey Pants [DATE] - White…" at bounding box center [617, 364] width 662 height 79
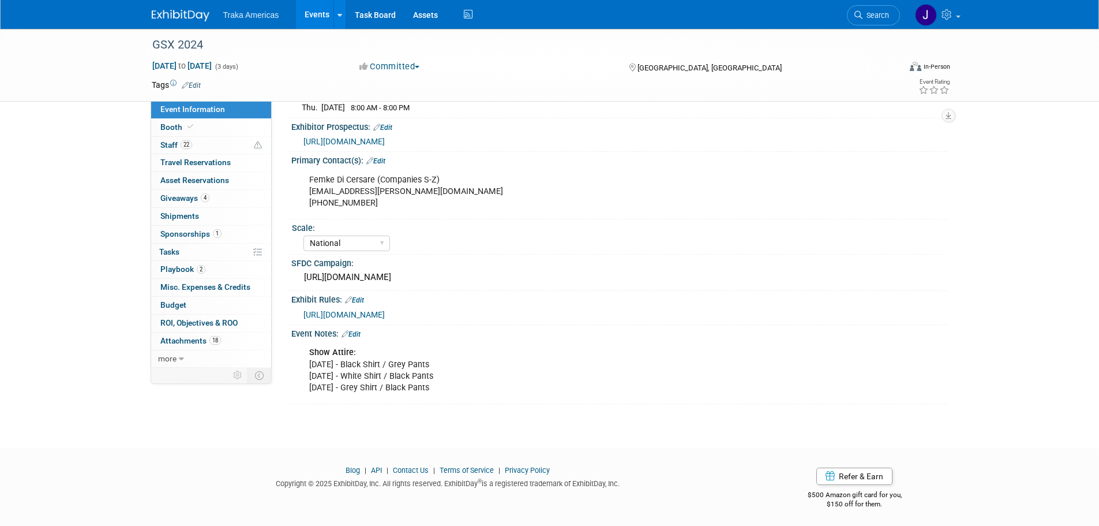
click at [455, 393] on div "Show Attire: [DATE] - Black Shirt / Grey Pants [DATE] - White Shirt / Black Pan…" at bounding box center [561, 370] width 520 height 58
drag, startPoint x: 455, startPoint y: 387, endPoint x: 292, endPoint y: 353, distance: 166.2
click at [292, 353] on div "Show Attire: [DATE] - Black Shirt / Grey Pants [DATE] - White Shirt / Black Pan…" at bounding box center [619, 369] width 656 height 62
copy div "Show Attire: [DATE] - Black Shirt / Grey Pants [DATE] - White Shirt / Black Pan…"
